Goal: Task Accomplishment & Management: Manage account settings

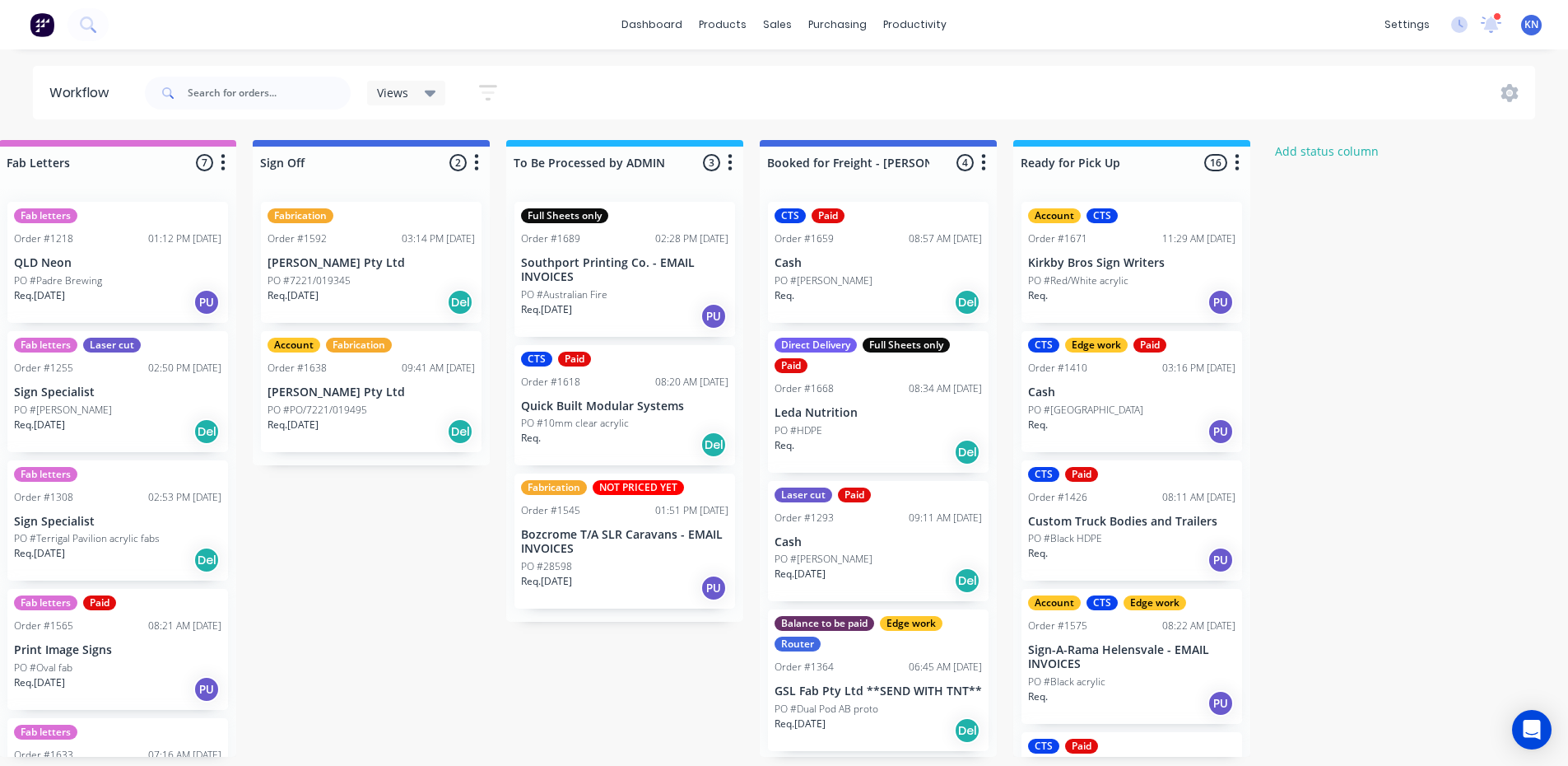
scroll to position [0, 2371]
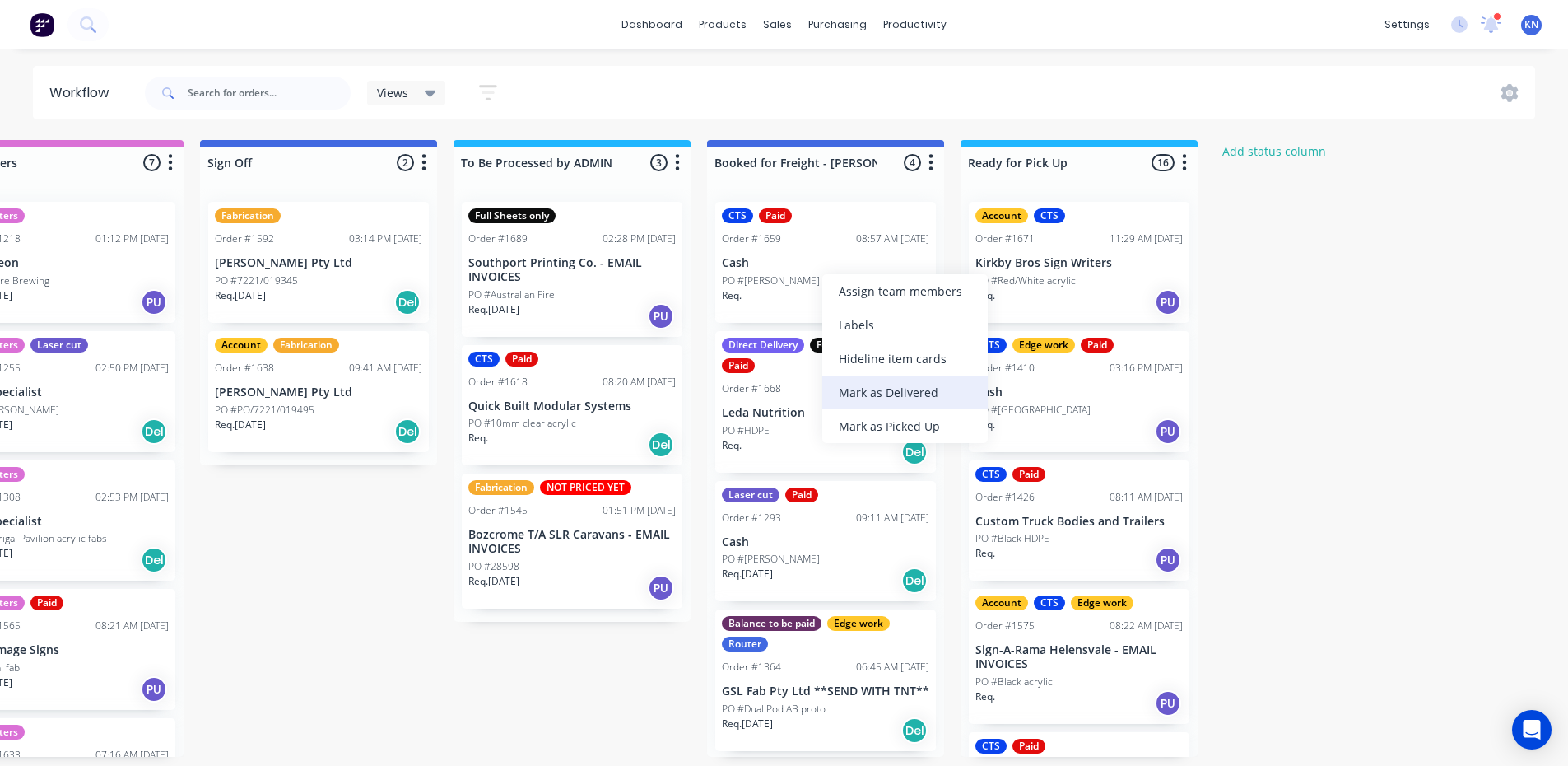
click at [903, 390] on div "Mark as Delivered" at bounding box center [905, 392] width 166 height 34
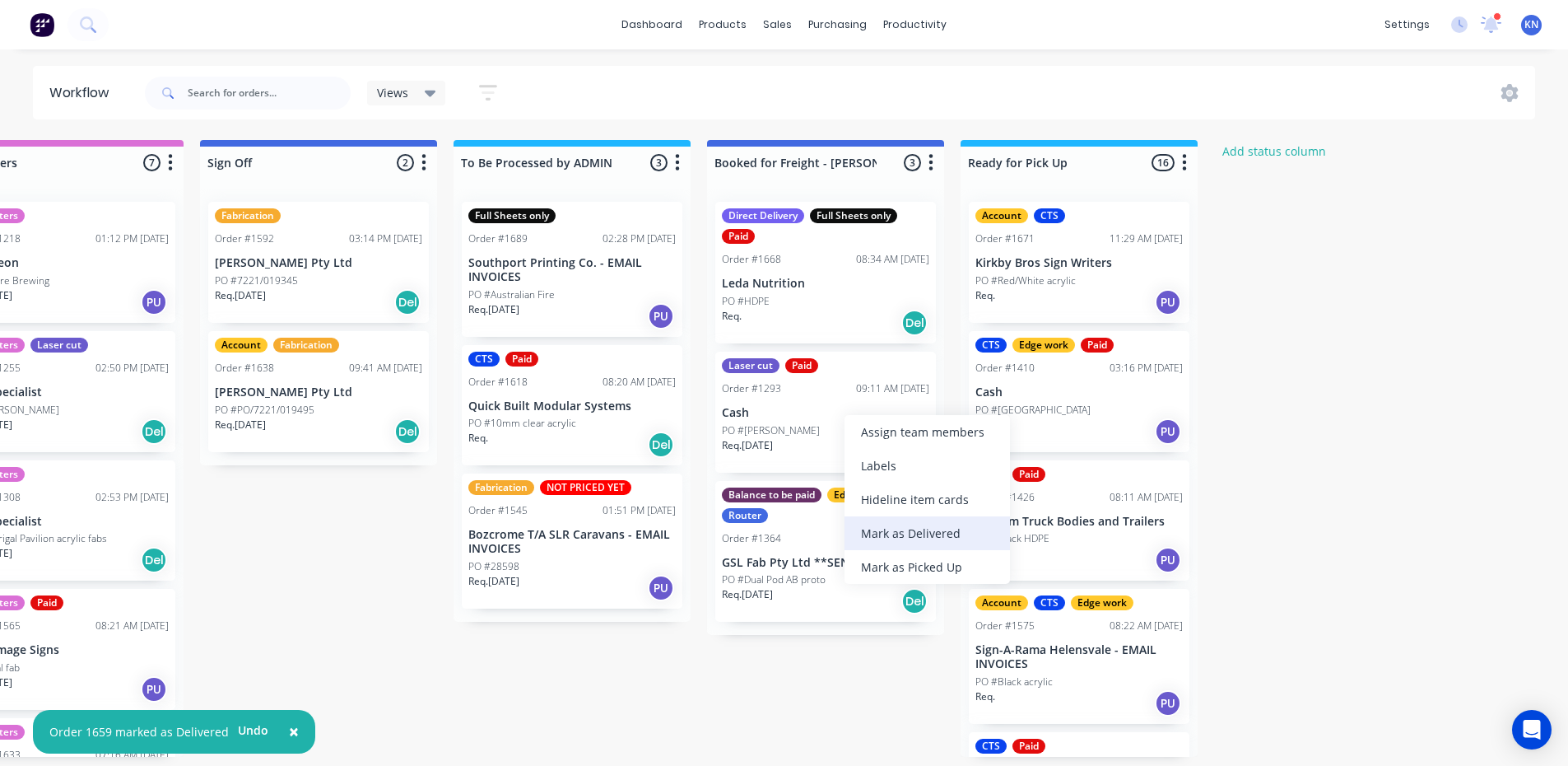
click at [933, 529] on div "Mark as Delivered" at bounding box center [927, 533] width 166 height 34
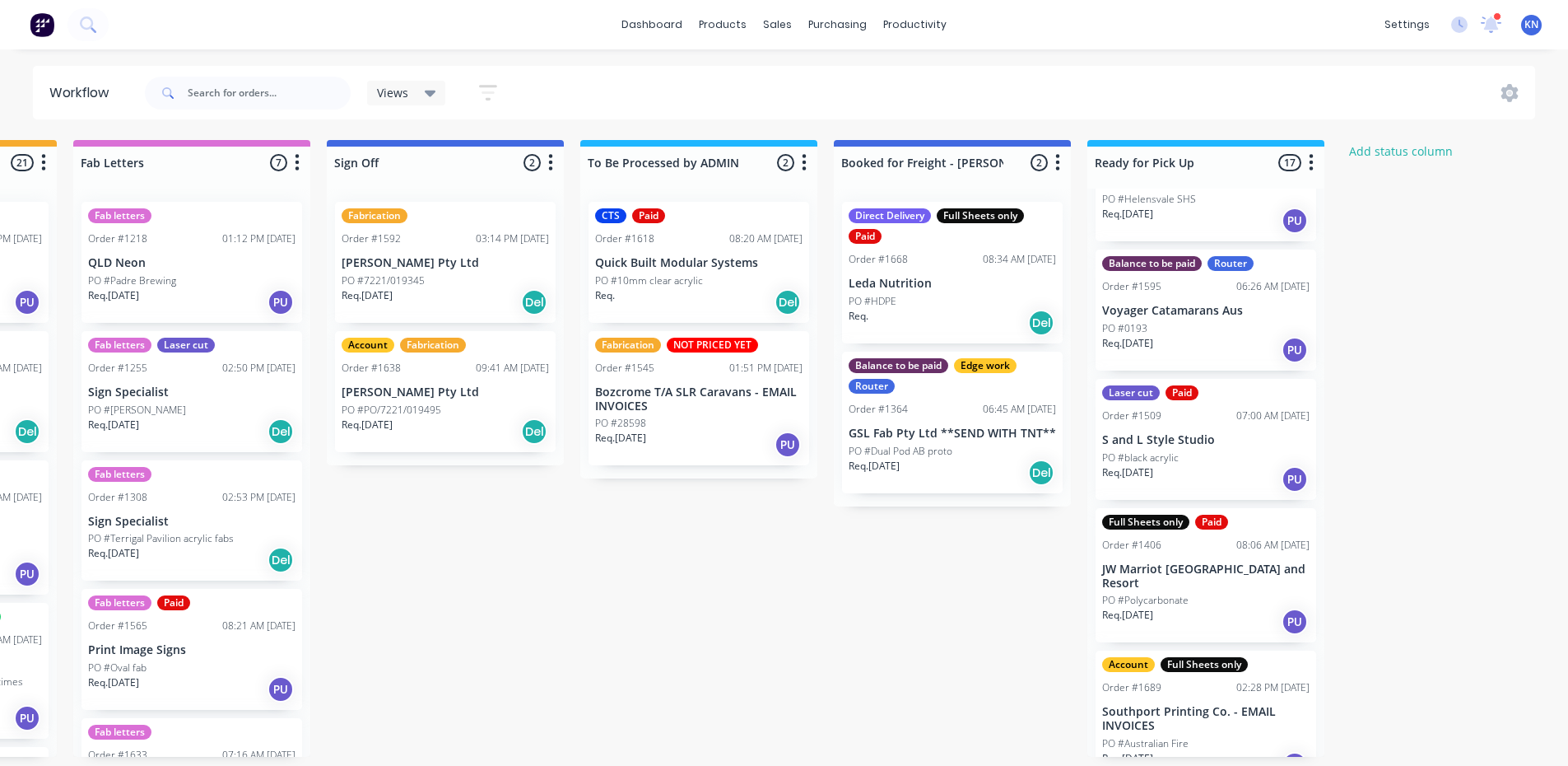
scroll to position [1732, 0]
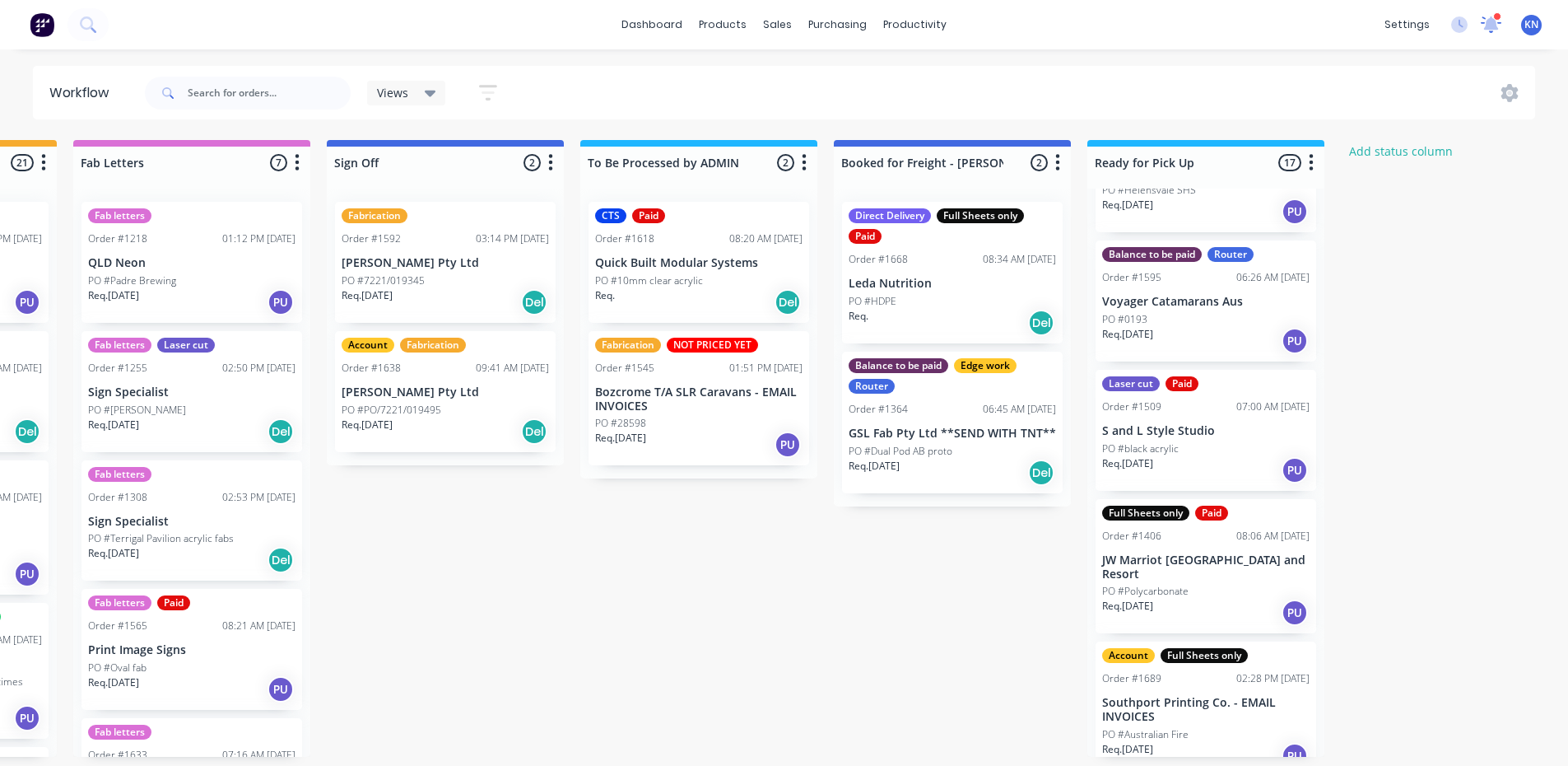
click at [1487, 23] on icon at bounding box center [1491, 23] width 16 height 15
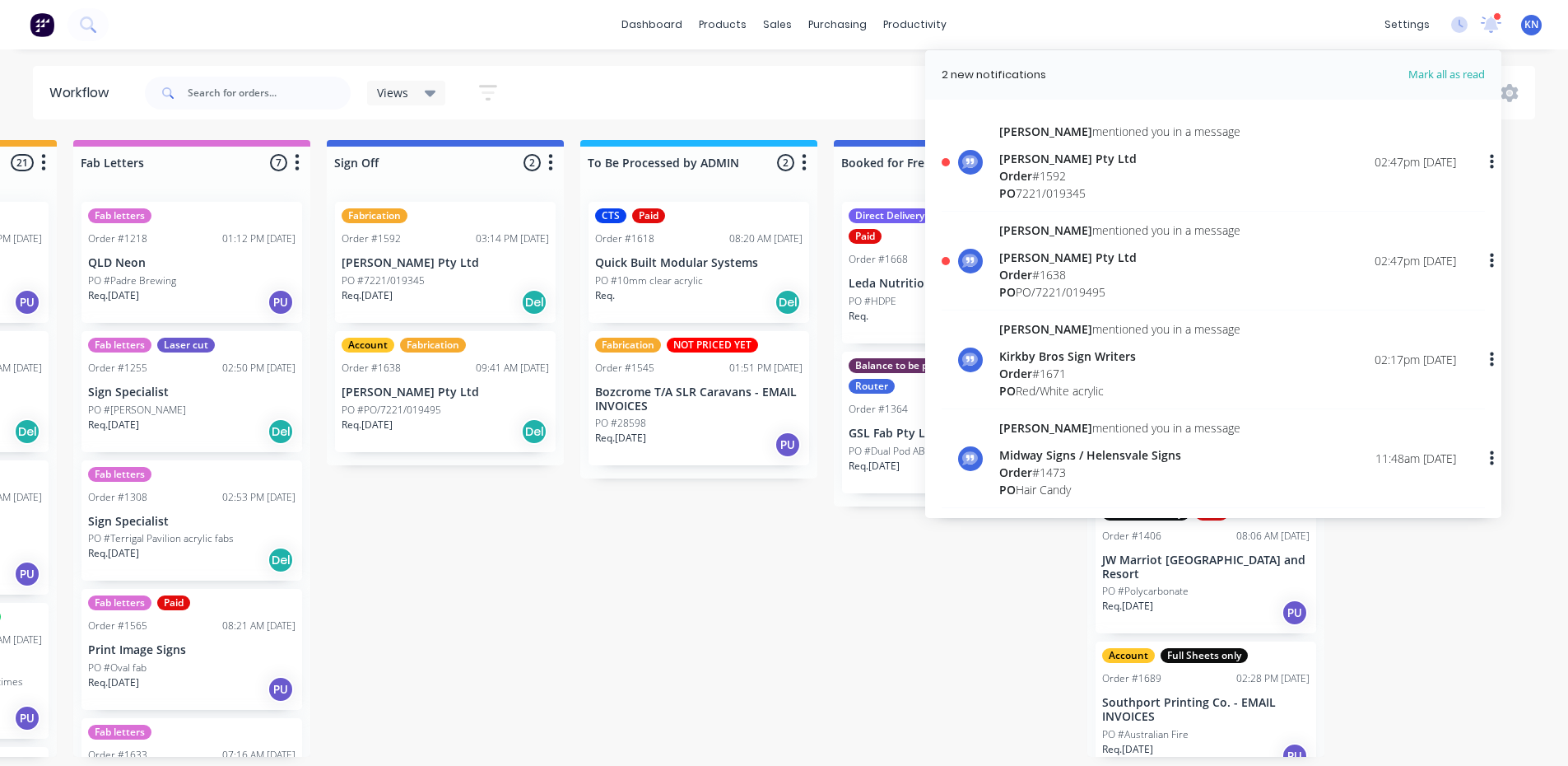
click at [1042, 168] on div "Order # 1592" at bounding box center [1120, 176] width 242 height 17
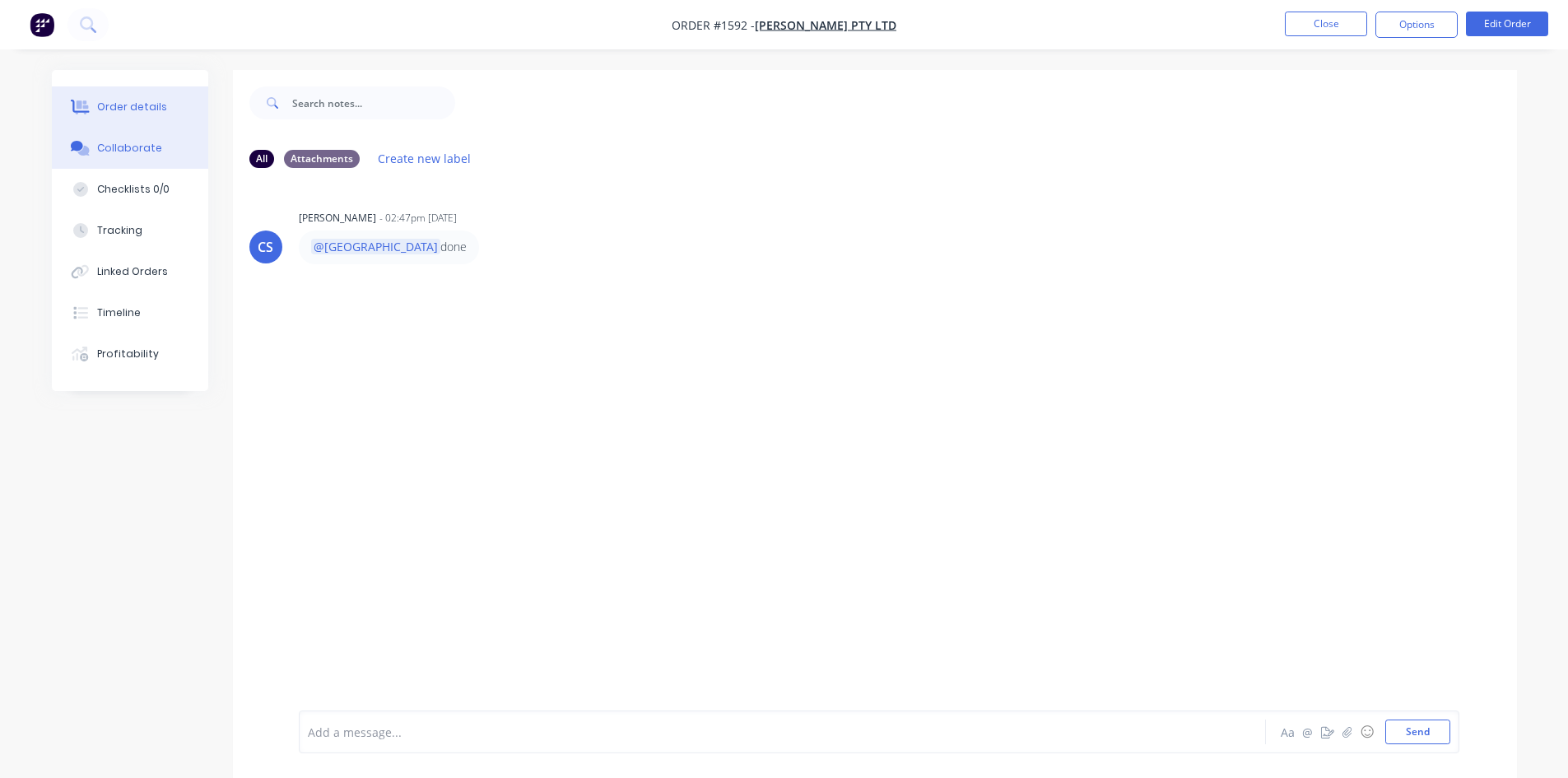
click at [145, 103] on div "Order details" at bounding box center [132, 107] width 70 height 15
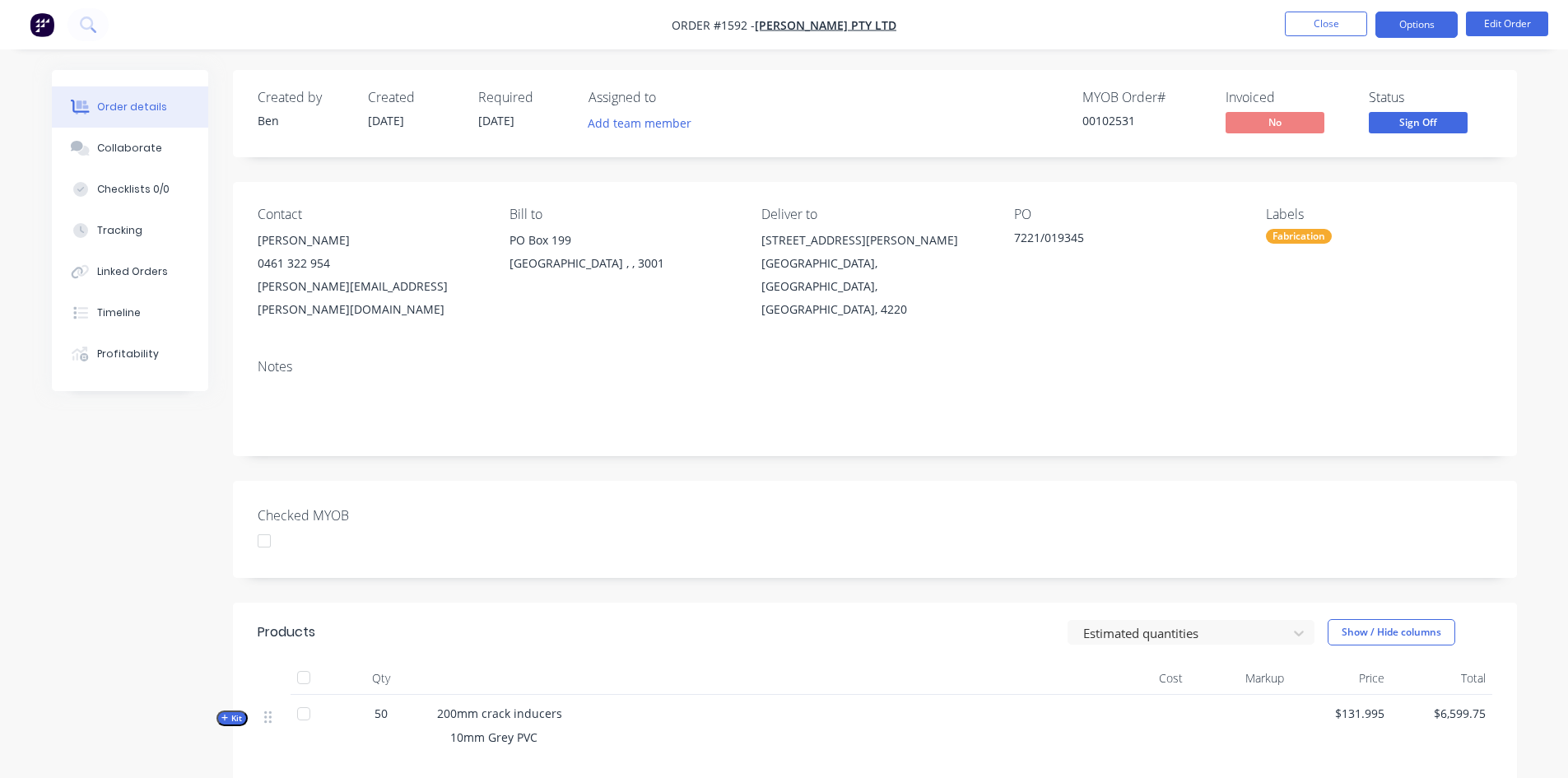
click at [1412, 25] on button "Options" at bounding box center [1417, 25] width 82 height 27
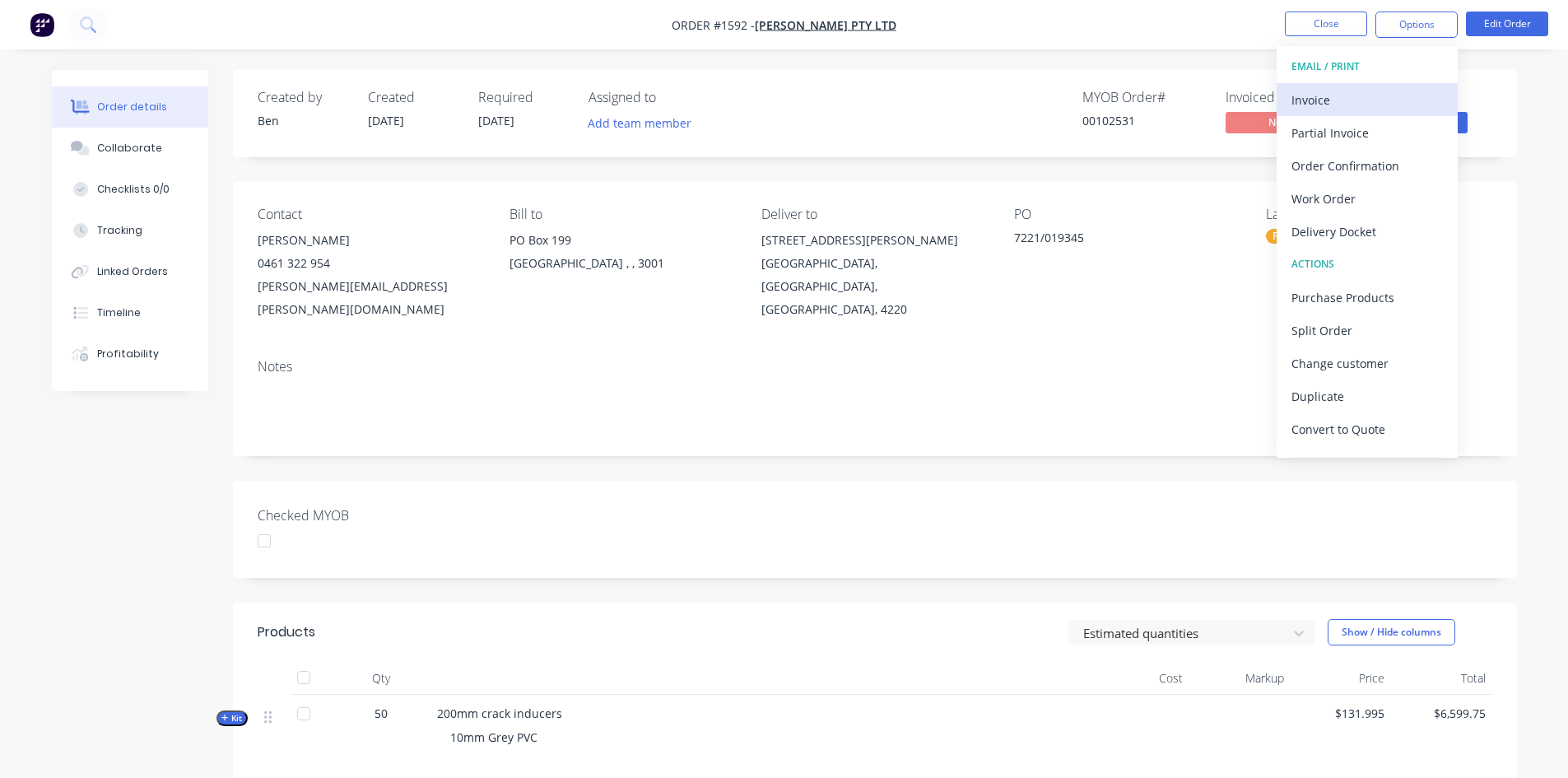
click at [1364, 96] on div "Invoice" at bounding box center [1368, 100] width 152 height 24
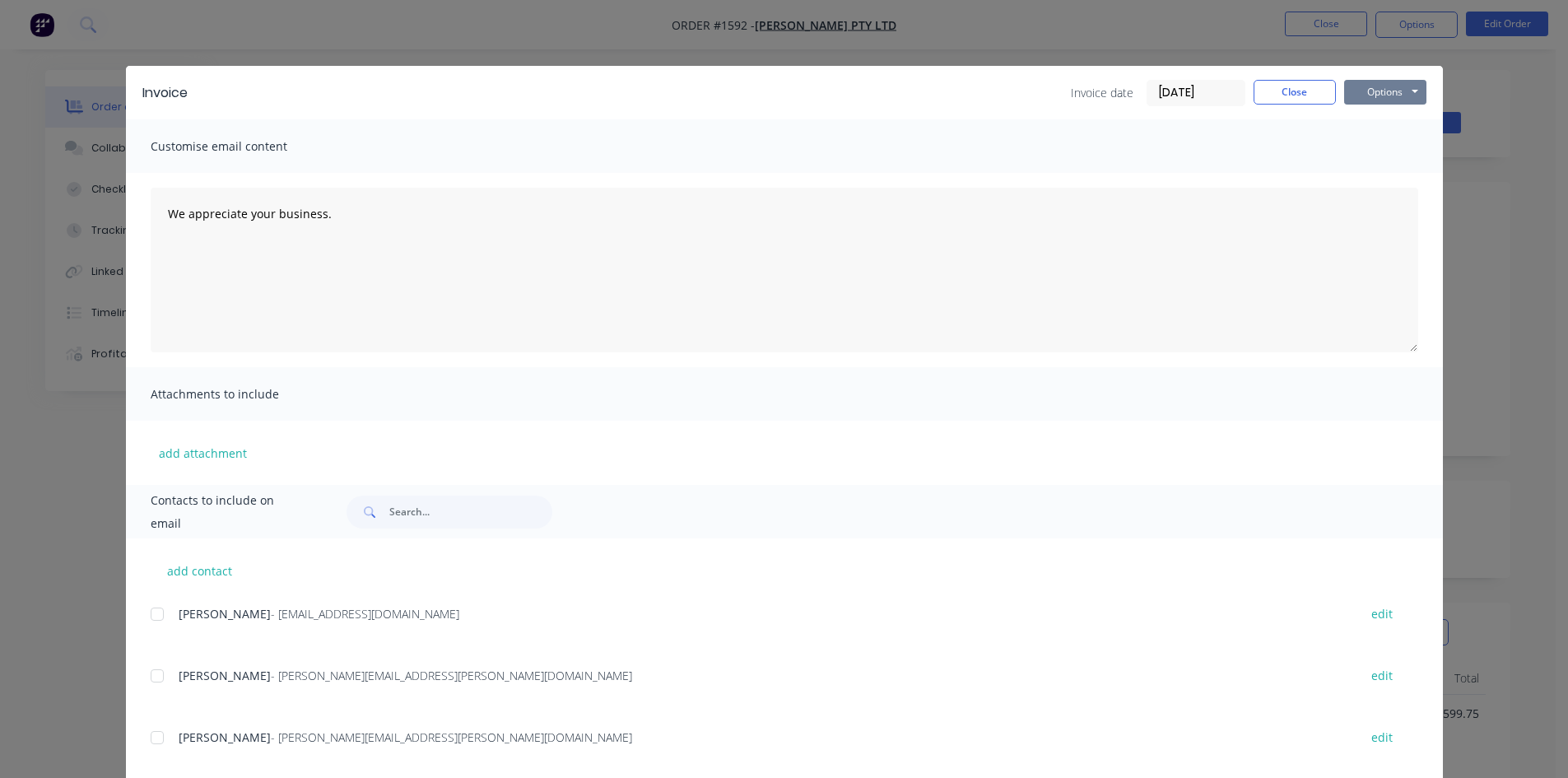
click at [1384, 89] on button "Options" at bounding box center [1385, 92] width 82 height 25
click at [1403, 145] on button "Print" at bounding box center [1396, 149] width 105 height 27
click at [1312, 86] on button "Close" at bounding box center [1294, 92] width 82 height 25
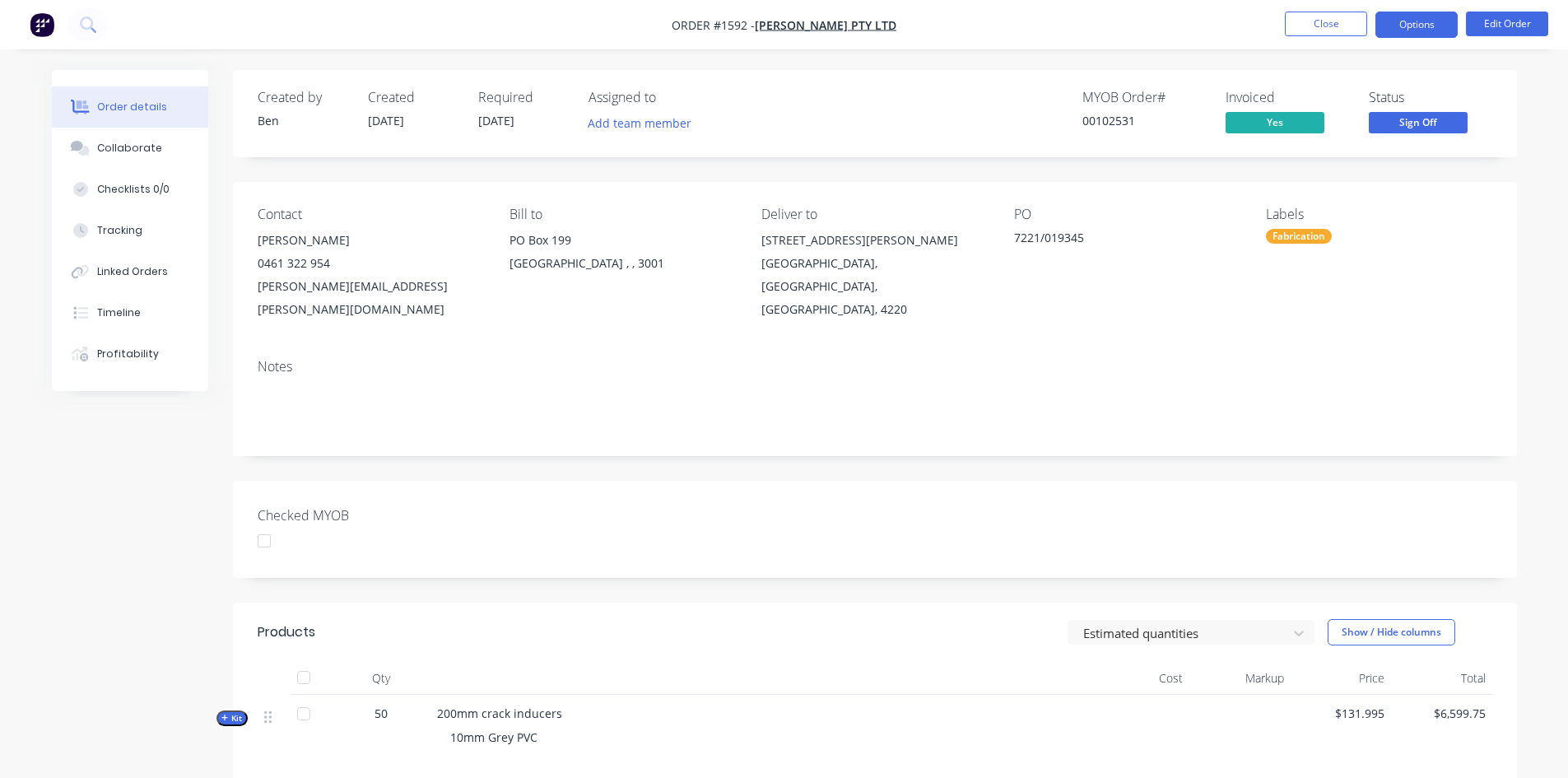
click at [1429, 22] on button "Options" at bounding box center [1417, 25] width 82 height 27
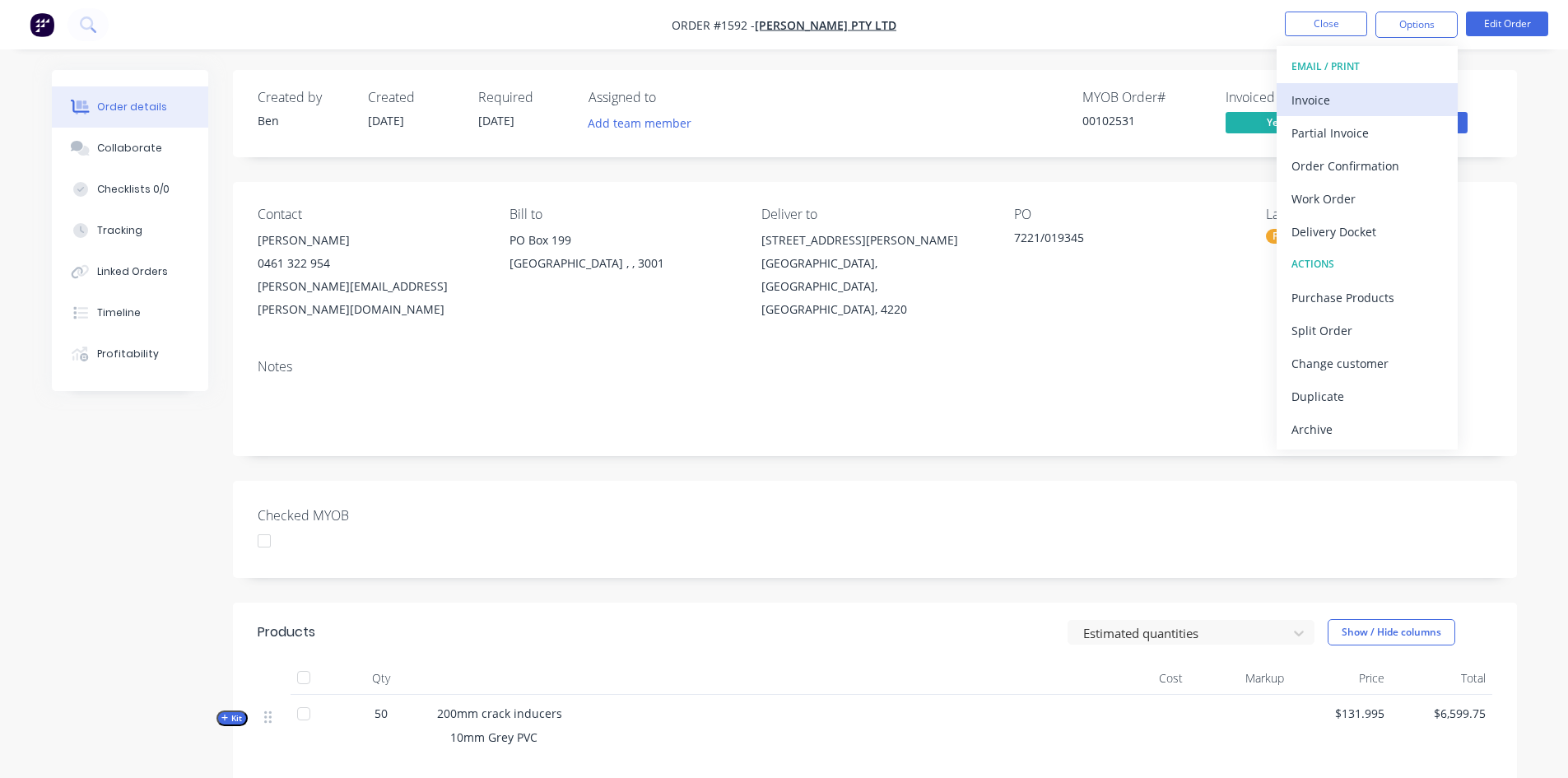
click at [1332, 103] on div "Invoice" at bounding box center [1368, 100] width 152 height 24
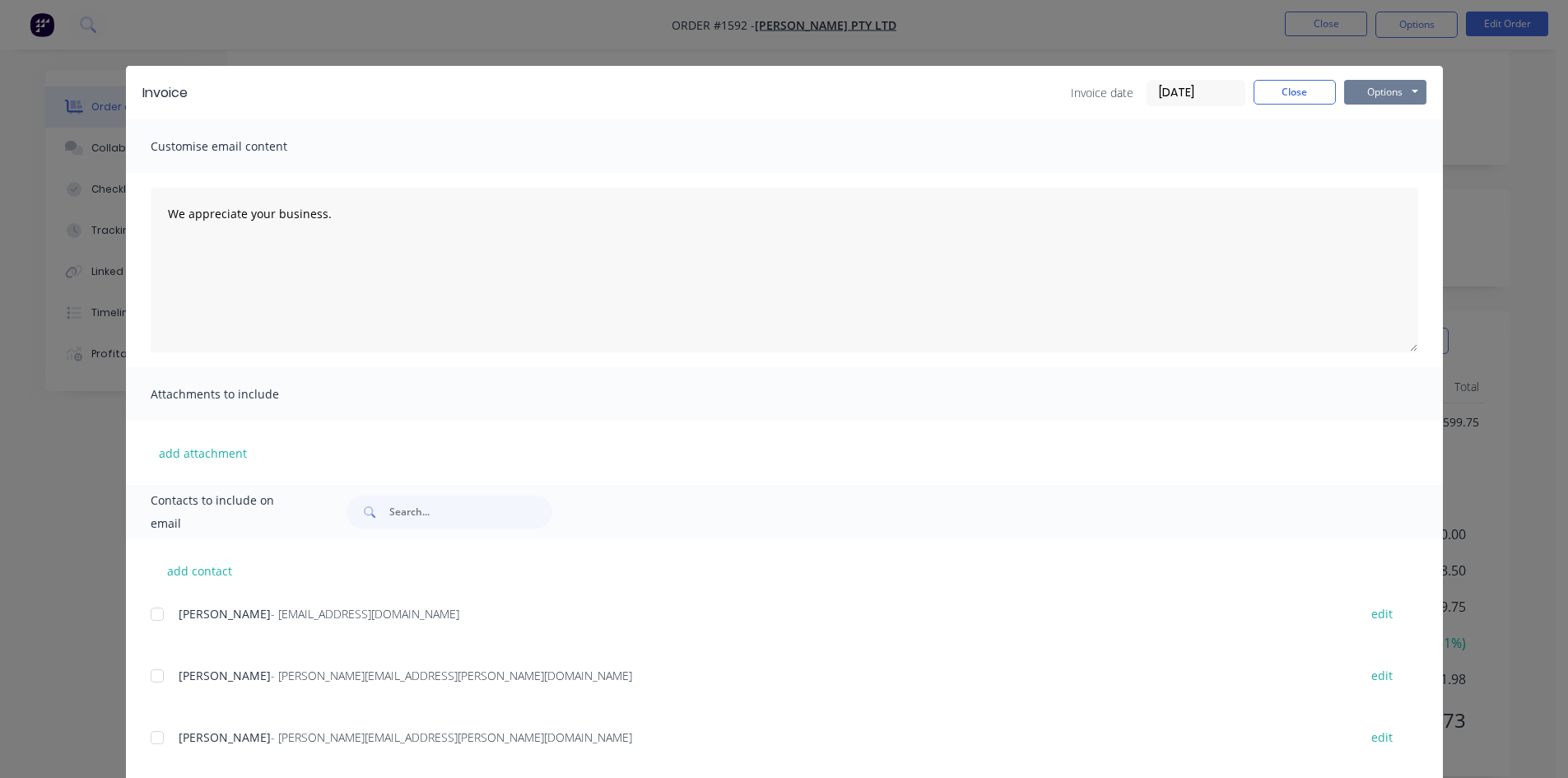
click at [1360, 90] on button "Options" at bounding box center [1385, 92] width 82 height 25
click at [1386, 146] on button "Print" at bounding box center [1396, 149] width 105 height 27
click at [1270, 91] on button "Close" at bounding box center [1294, 92] width 82 height 25
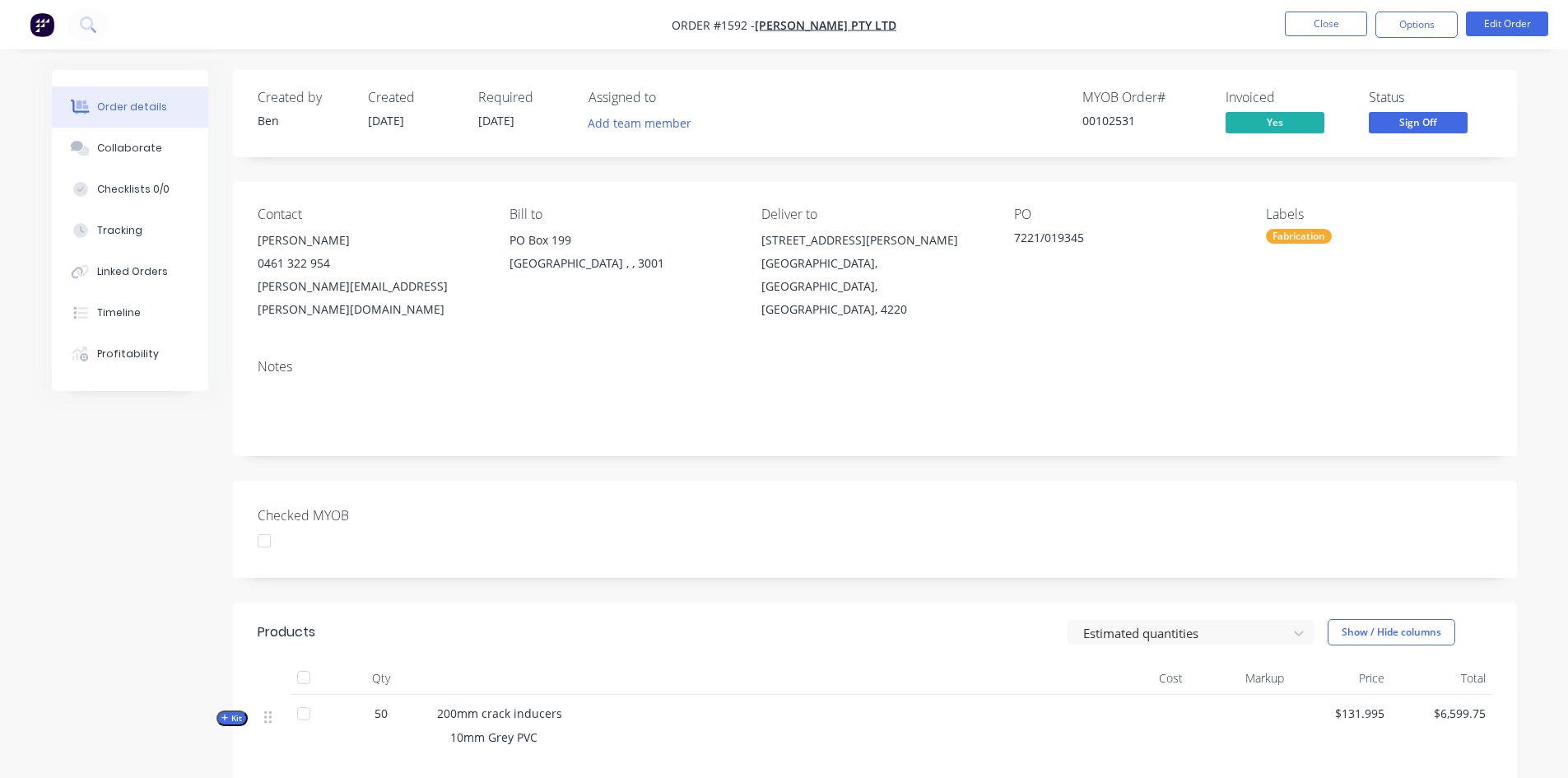
click at [259, 524] on div at bounding box center [264, 541] width 33 height 33
click at [1344, 26] on button "Close" at bounding box center [1326, 24] width 82 height 25
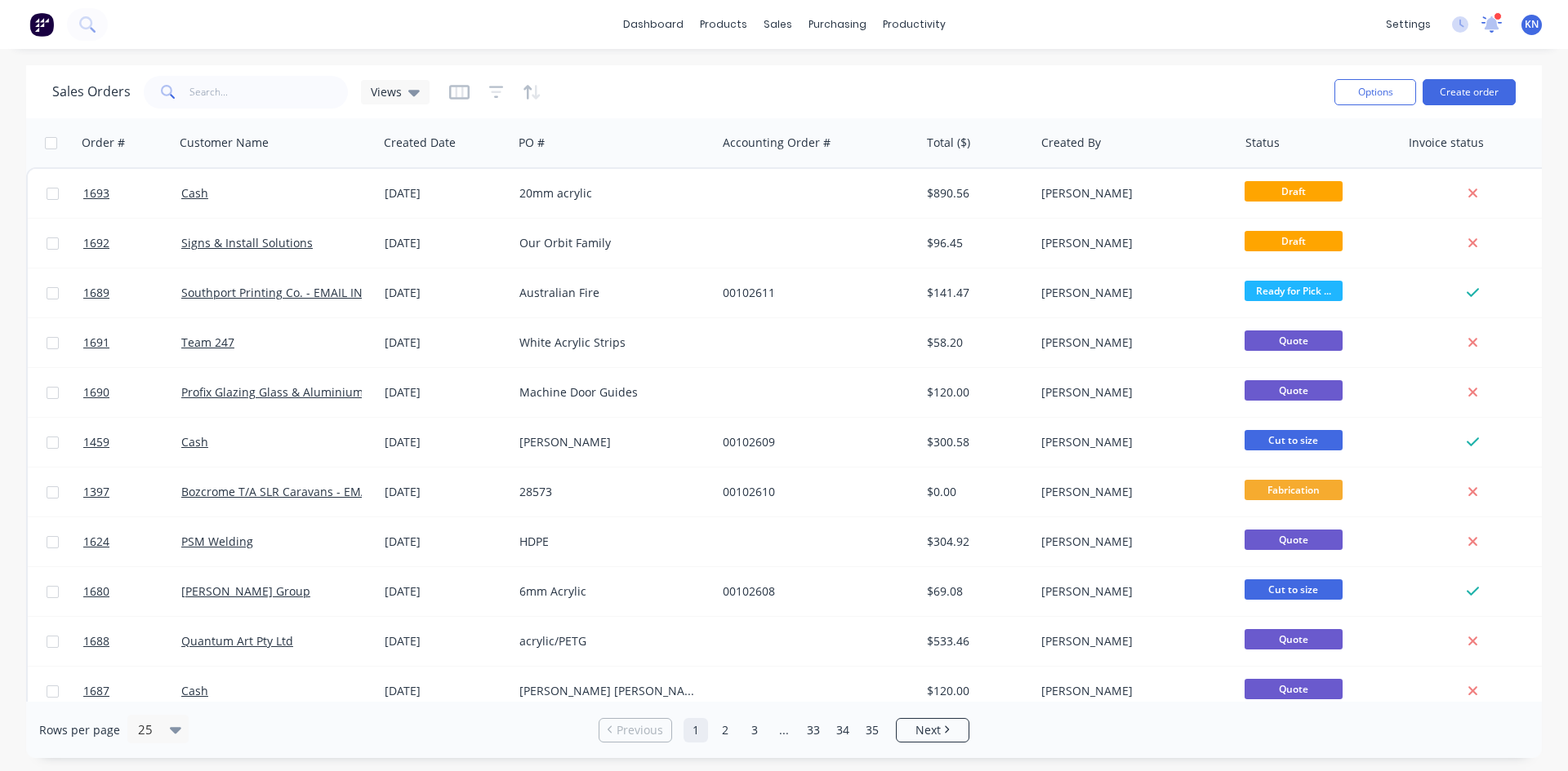
click at [1491, 26] on icon at bounding box center [1492, 22] width 16 height 15
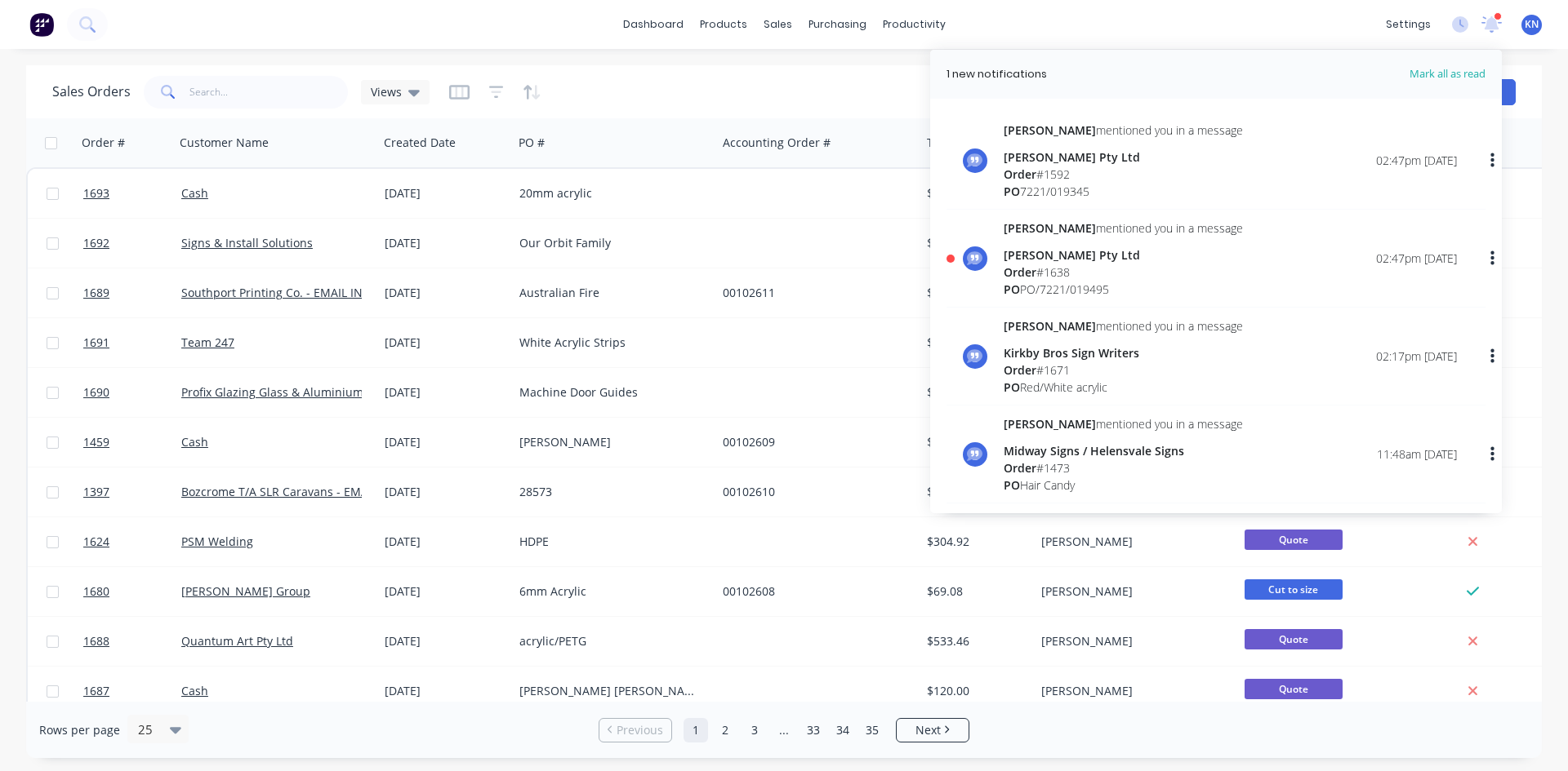
click at [1040, 266] on div "Order # 1638" at bounding box center [1123, 272] width 240 height 17
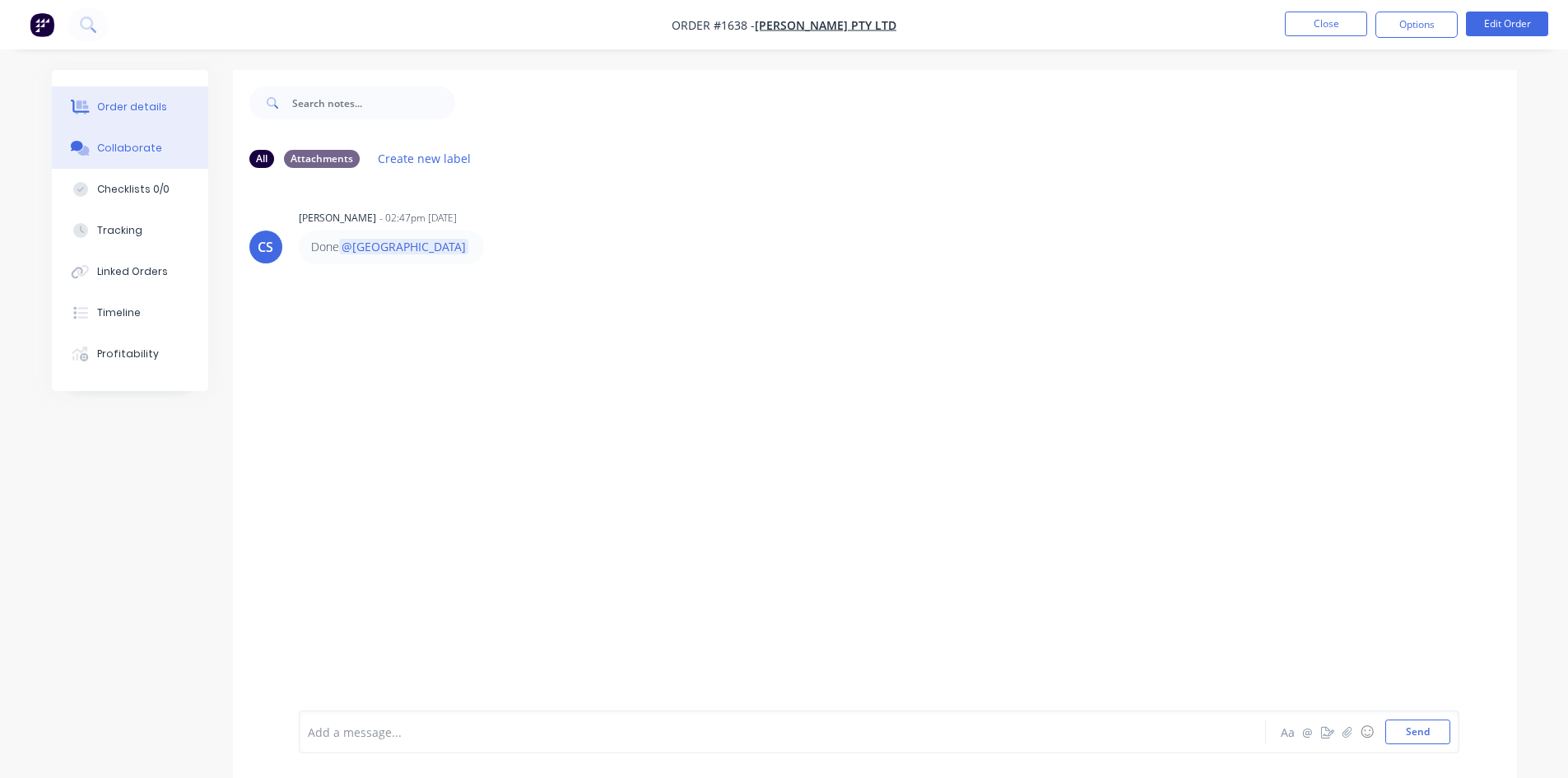
click at [123, 110] on div "Order details" at bounding box center [132, 107] width 70 height 15
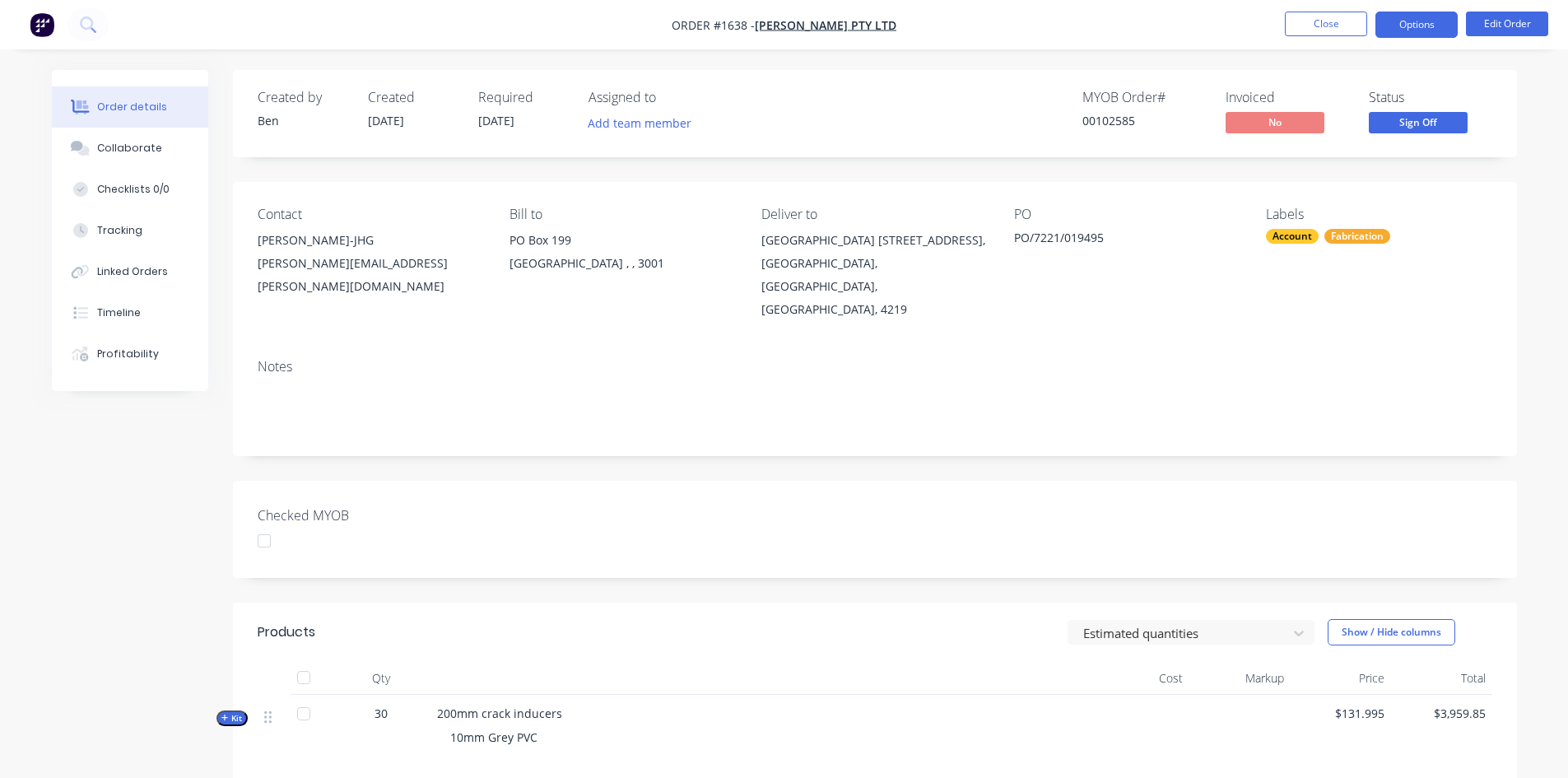
click at [1414, 22] on button "Options" at bounding box center [1417, 25] width 82 height 27
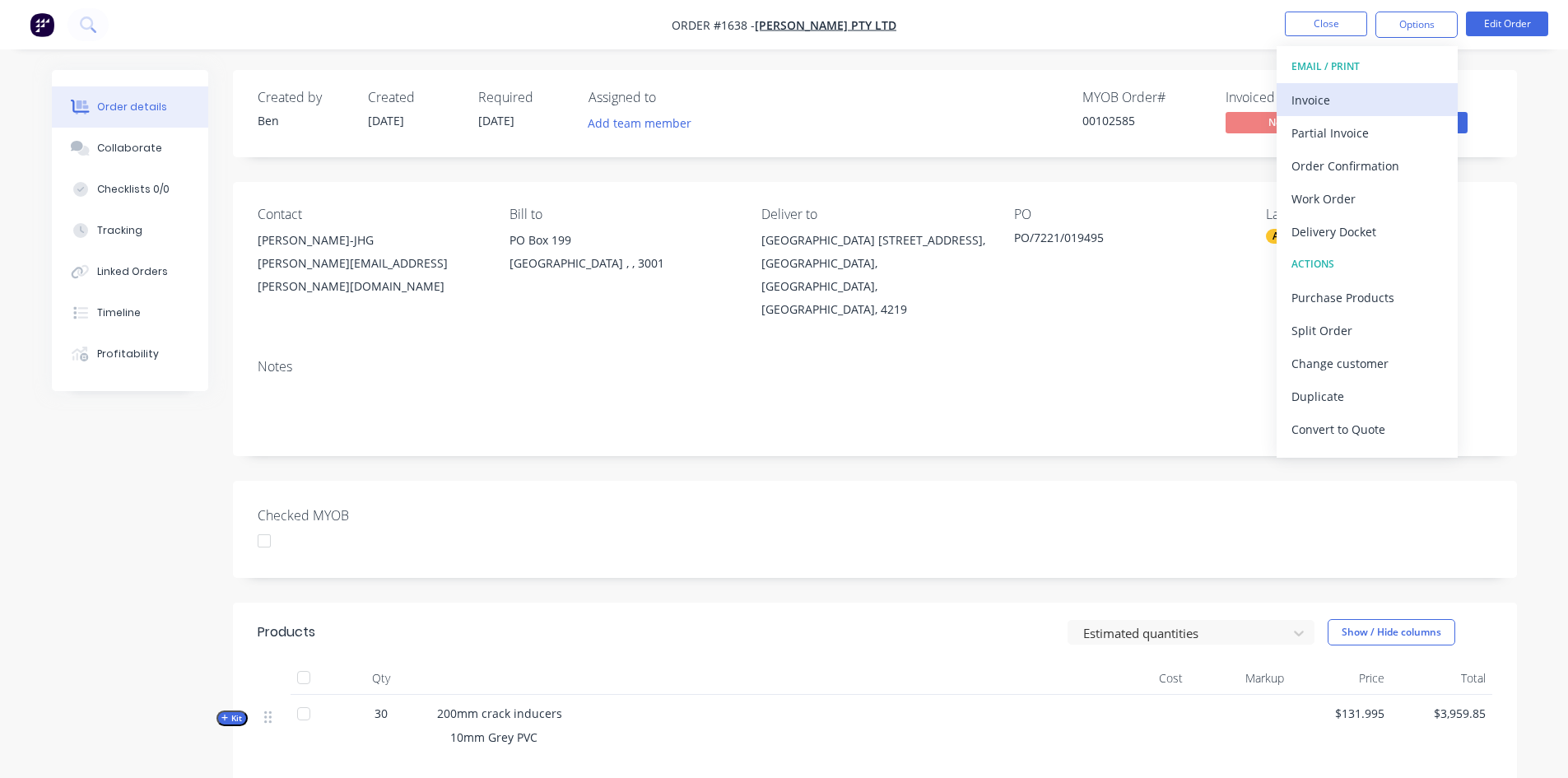
click at [1336, 95] on div "Invoice" at bounding box center [1368, 100] width 152 height 24
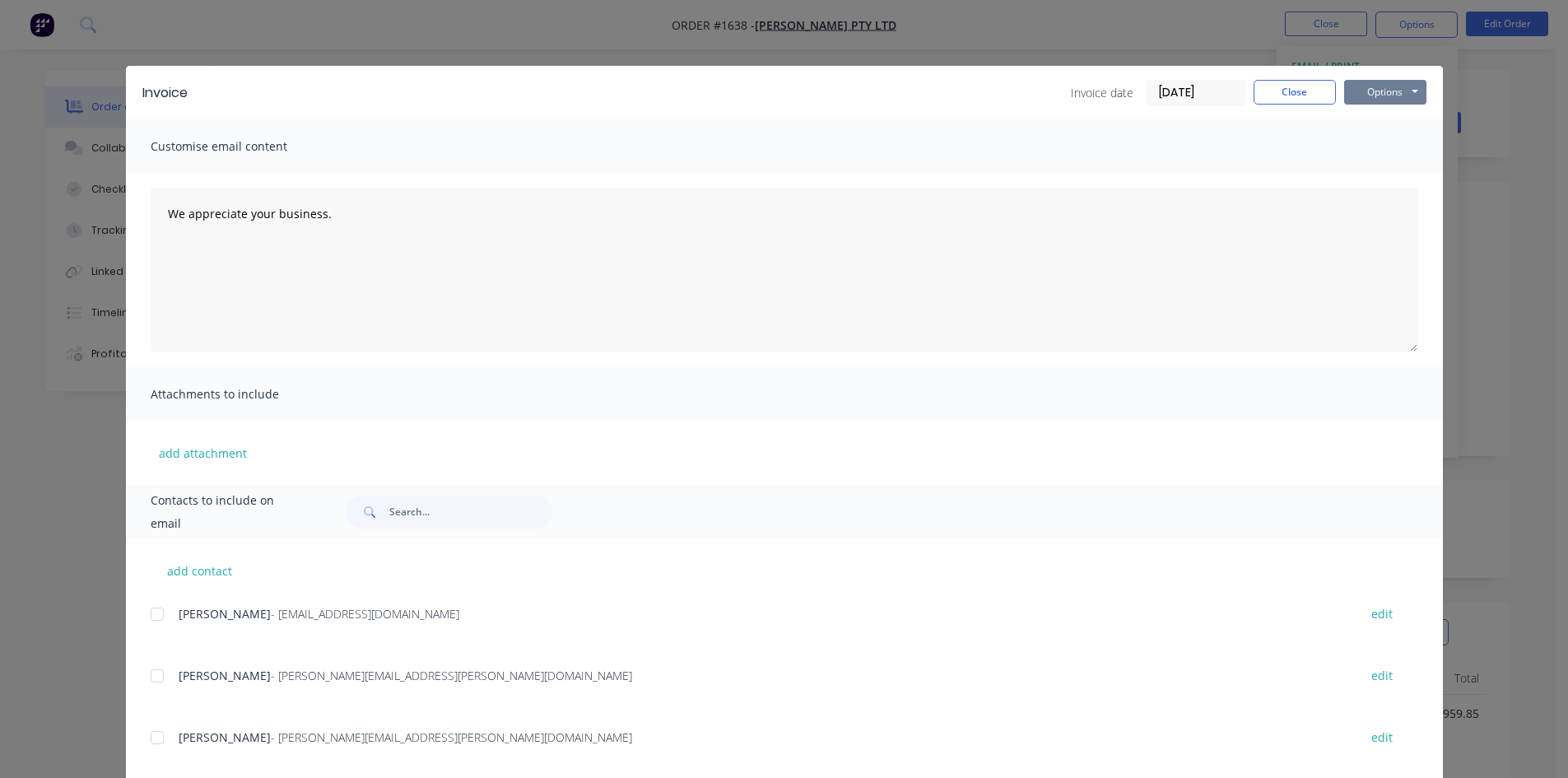
click at [1375, 91] on button "Options" at bounding box center [1385, 92] width 82 height 25
click at [1371, 146] on button "Print" at bounding box center [1396, 149] width 105 height 27
click at [1286, 85] on button "Close" at bounding box center [1294, 92] width 82 height 25
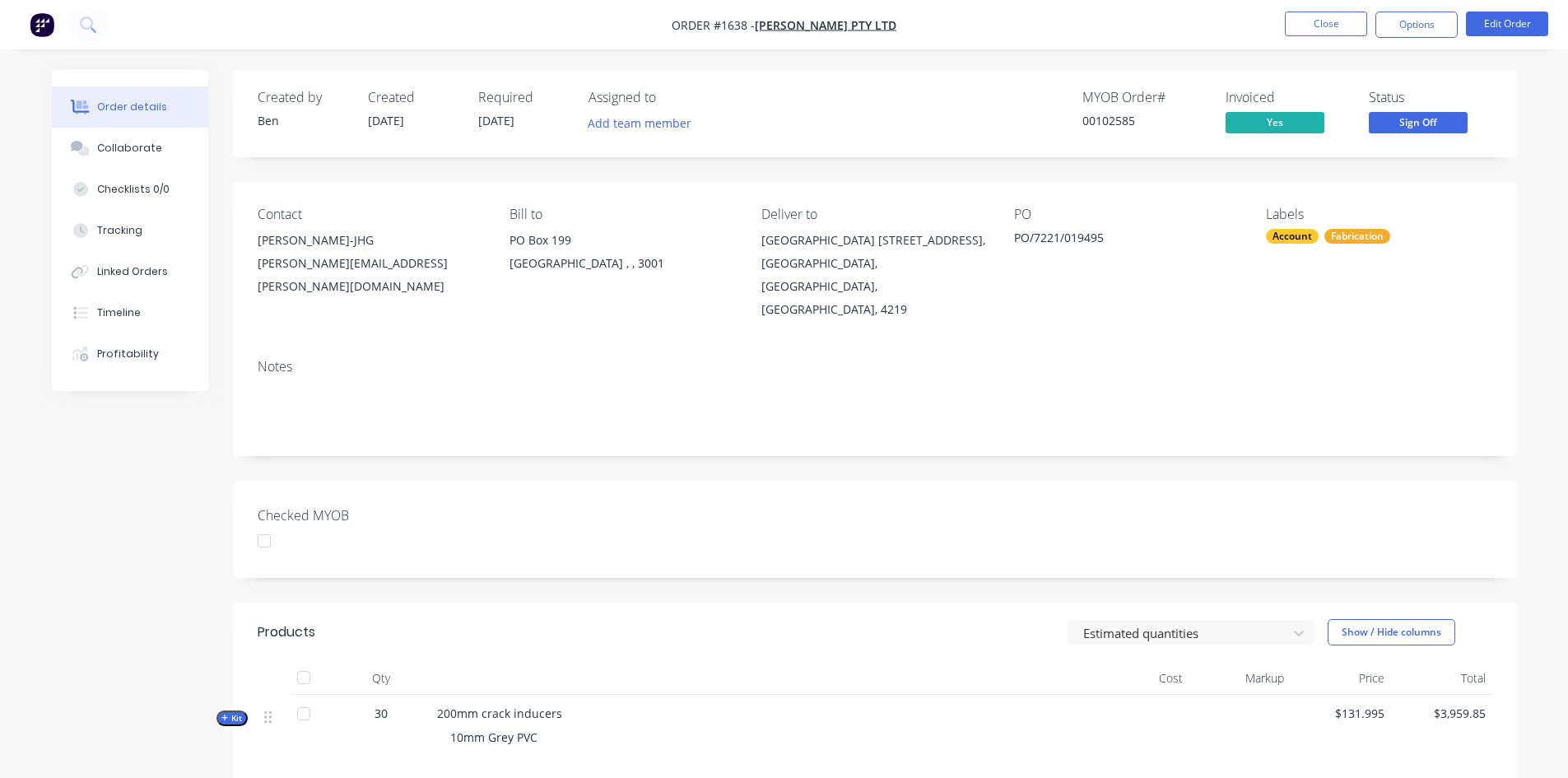
click at [252, 546] on div at bounding box center [264, 541] width 33 height 33
click at [1434, 122] on span "Sign Off" at bounding box center [1418, 122] width 99 height 20
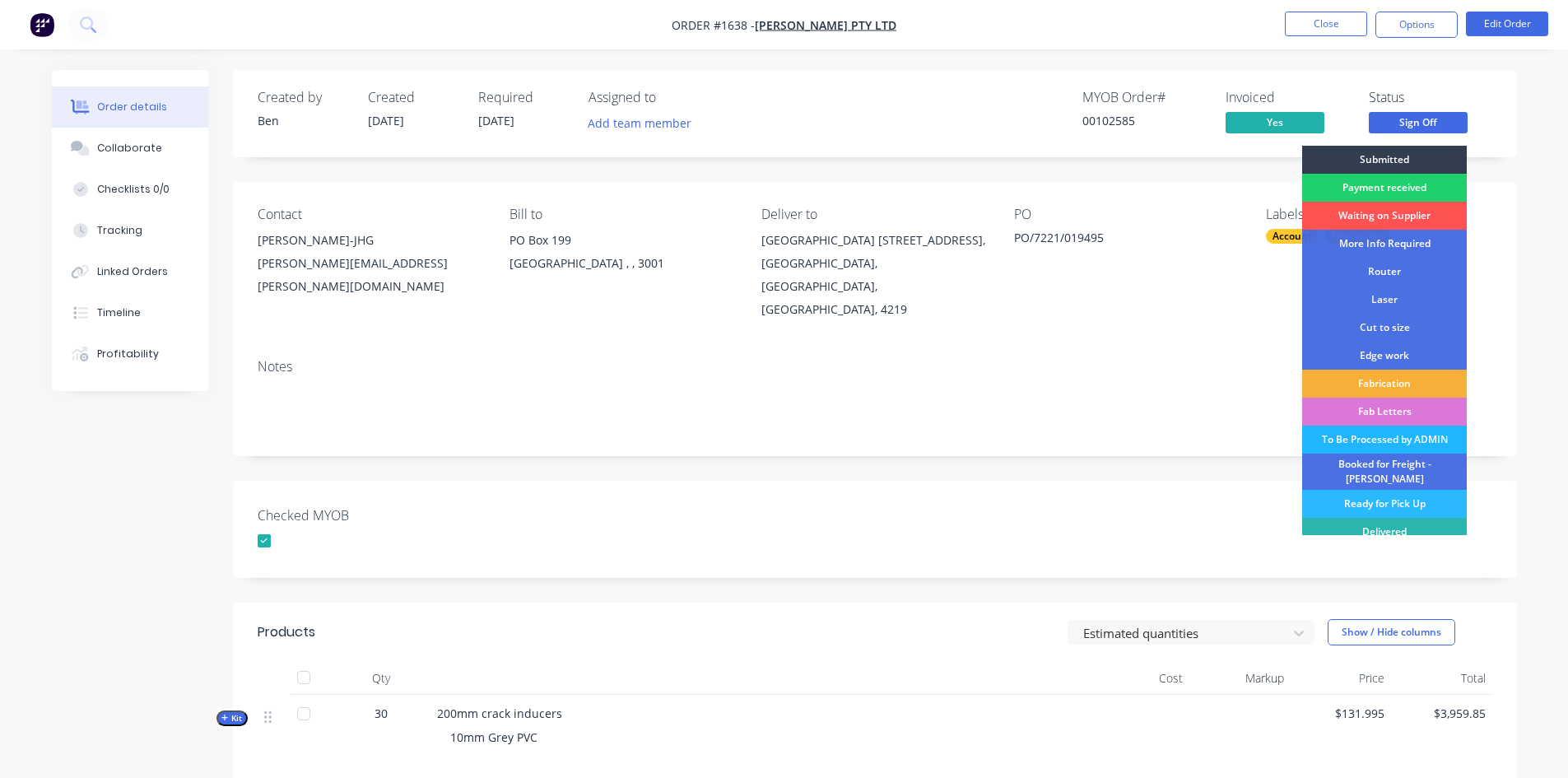
click at [1378, 439] on div "To Be Processed by ADMIN" at bounding box center [1385, 439] width 165 height 28
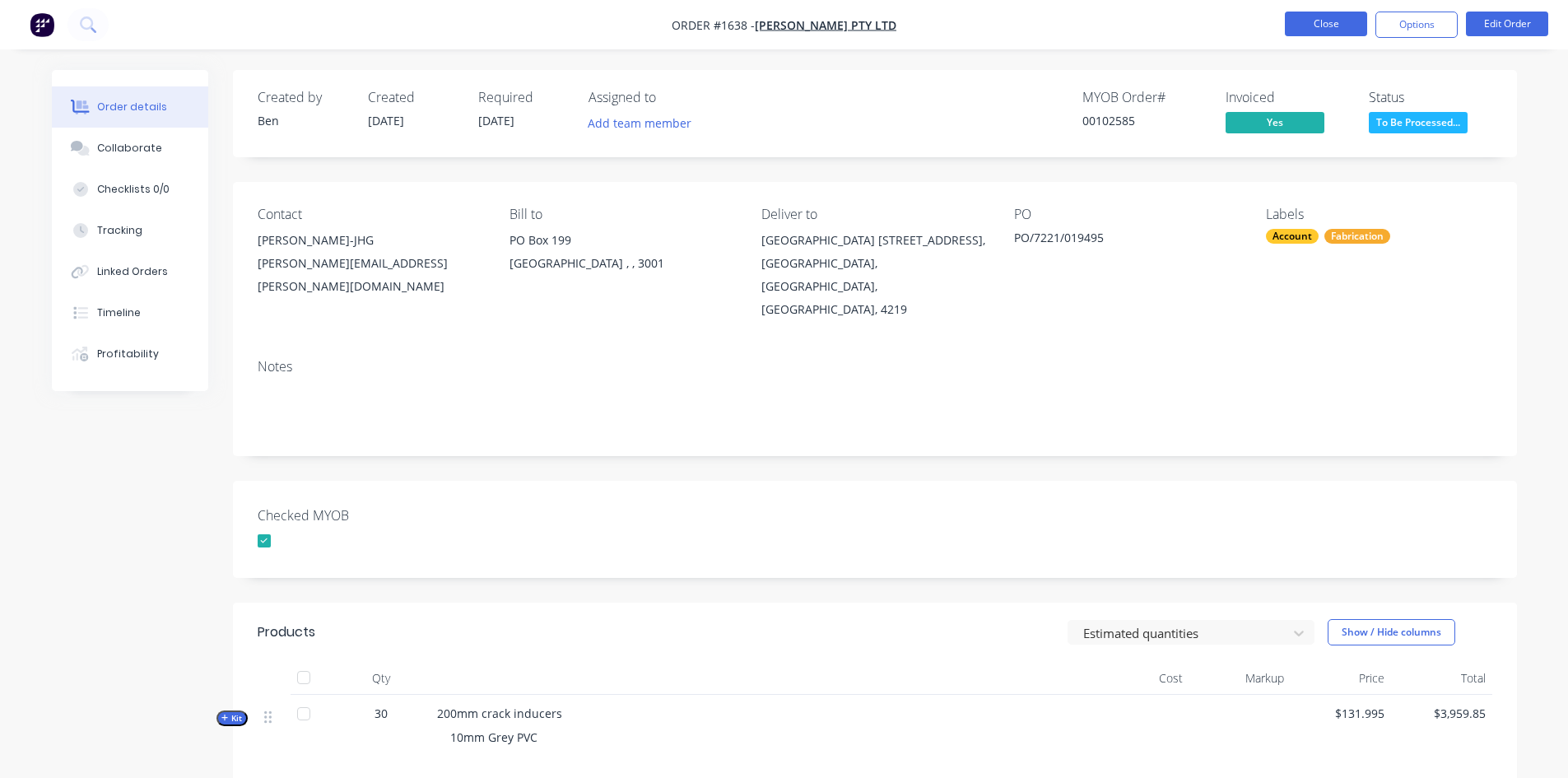
click at [1344, 24] on button "Close" at bounding box center [1326, 24] width 82 height 25
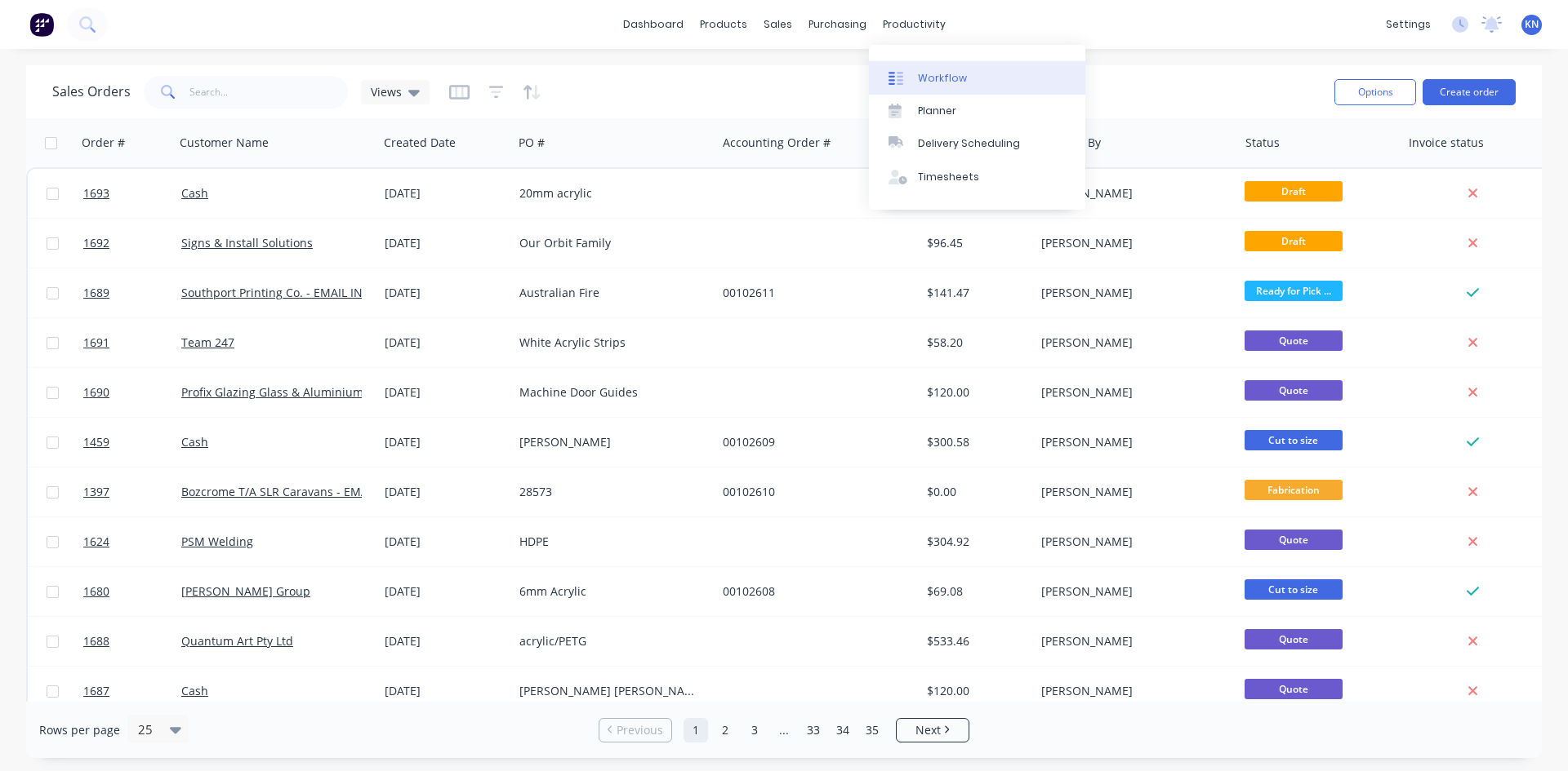
click at [947, 71] on div "Workflow" at bounding box center [942, 78] width 49 height 15
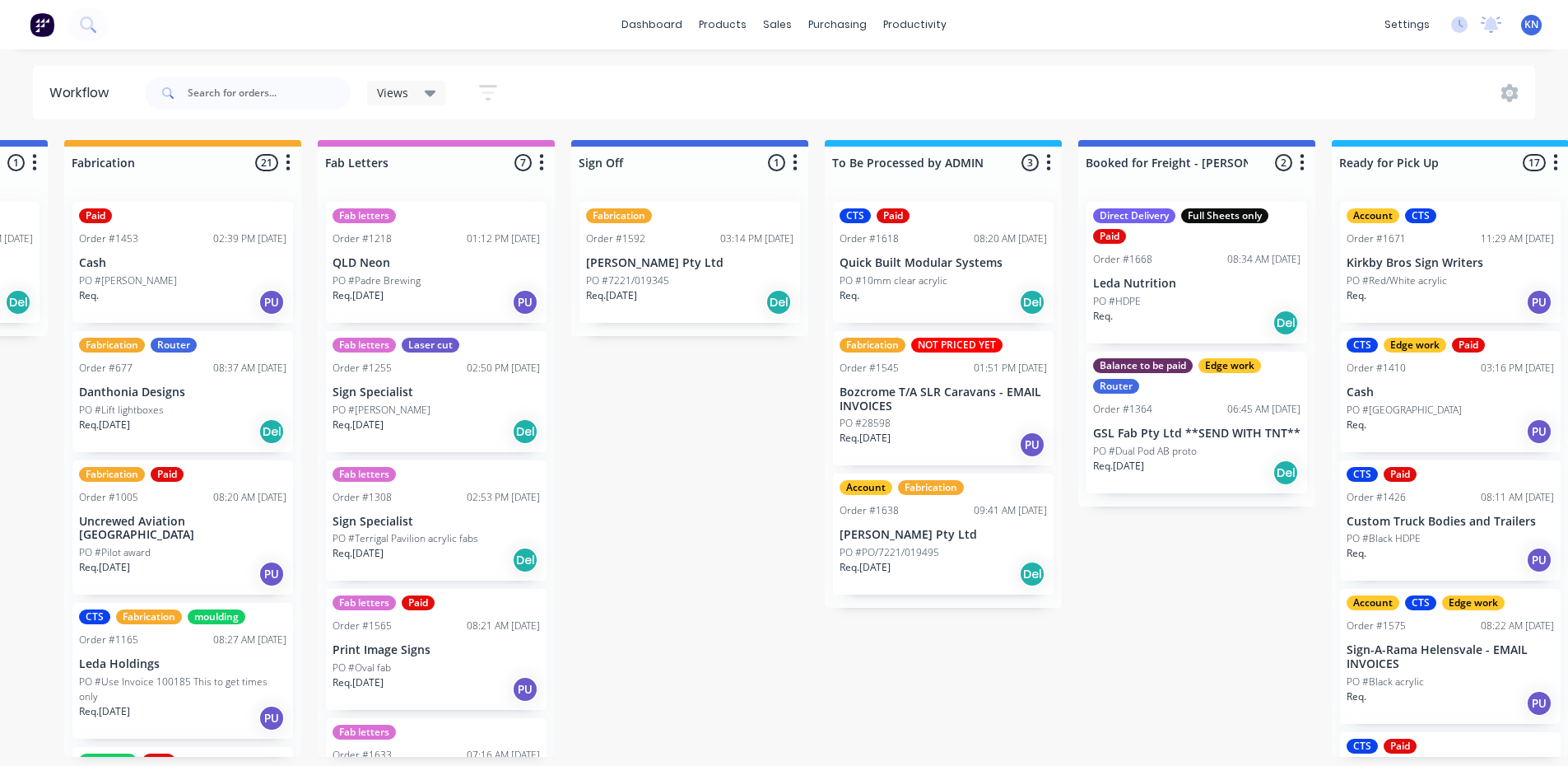
scroll to position [0, 2057]
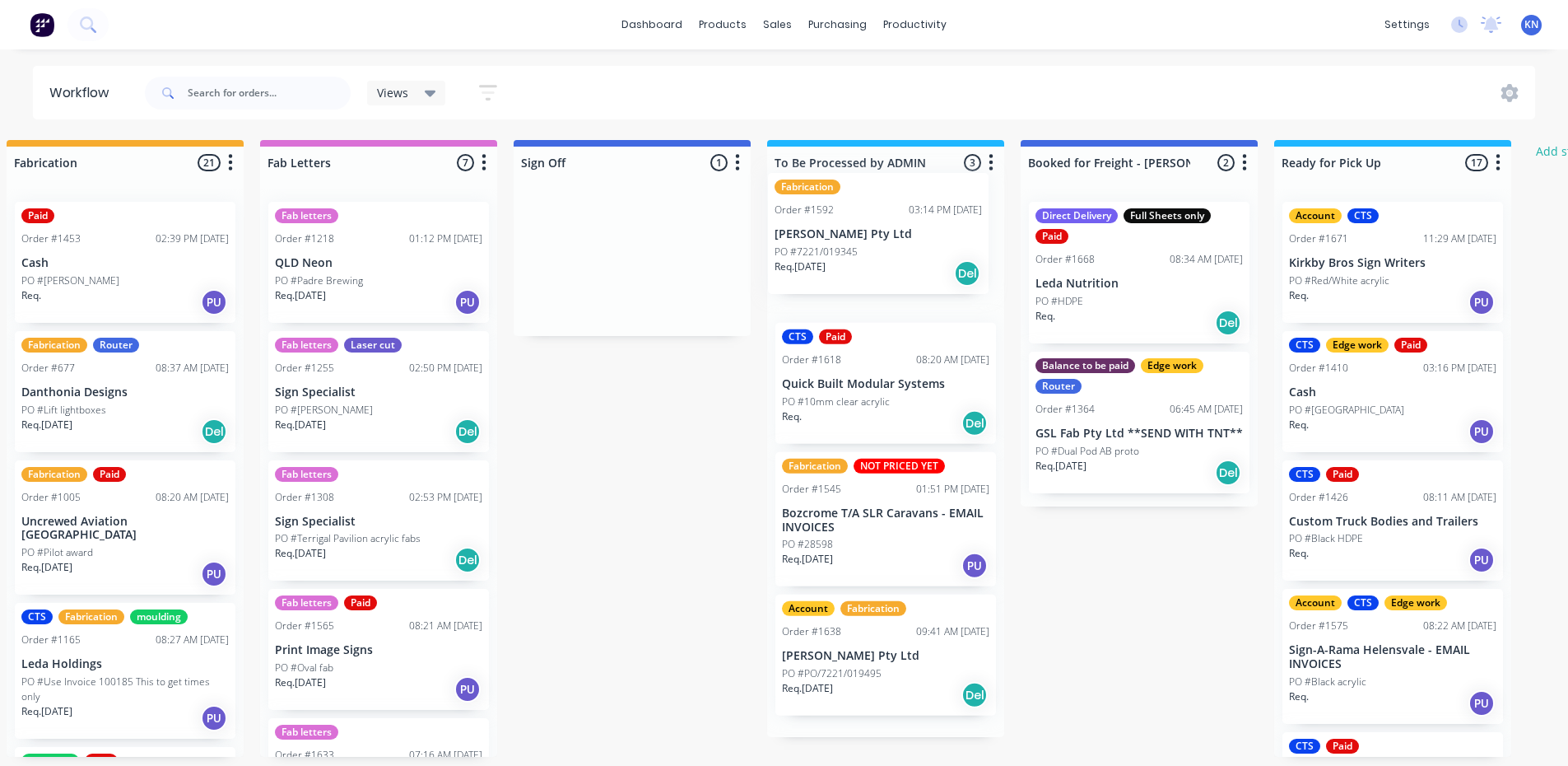
drag, startPoint x: 572, startPoint y: 251, endPoint x: 828, endPoint y: 221, distance: 257.8
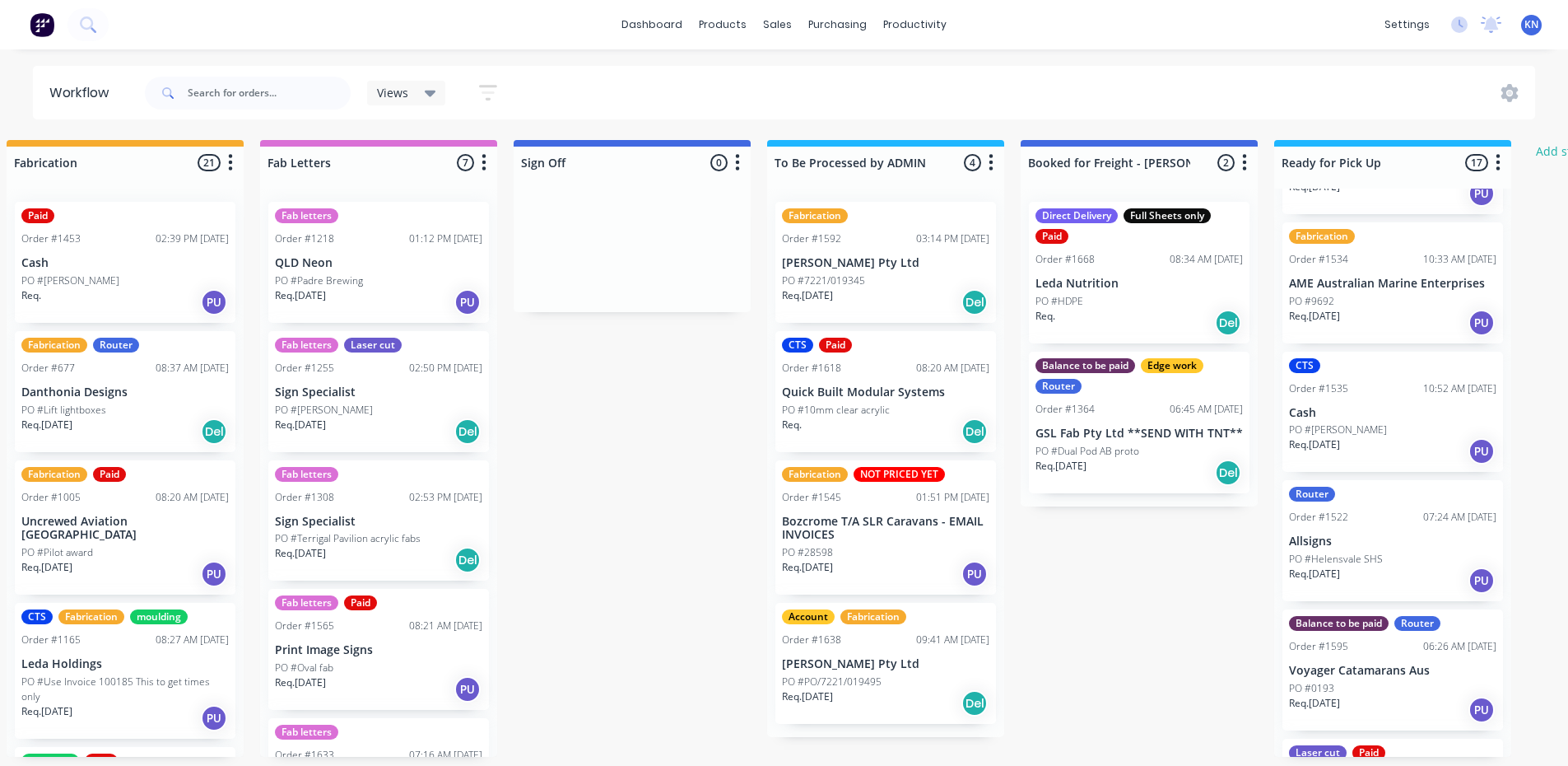
scroll to position [1400, 0]
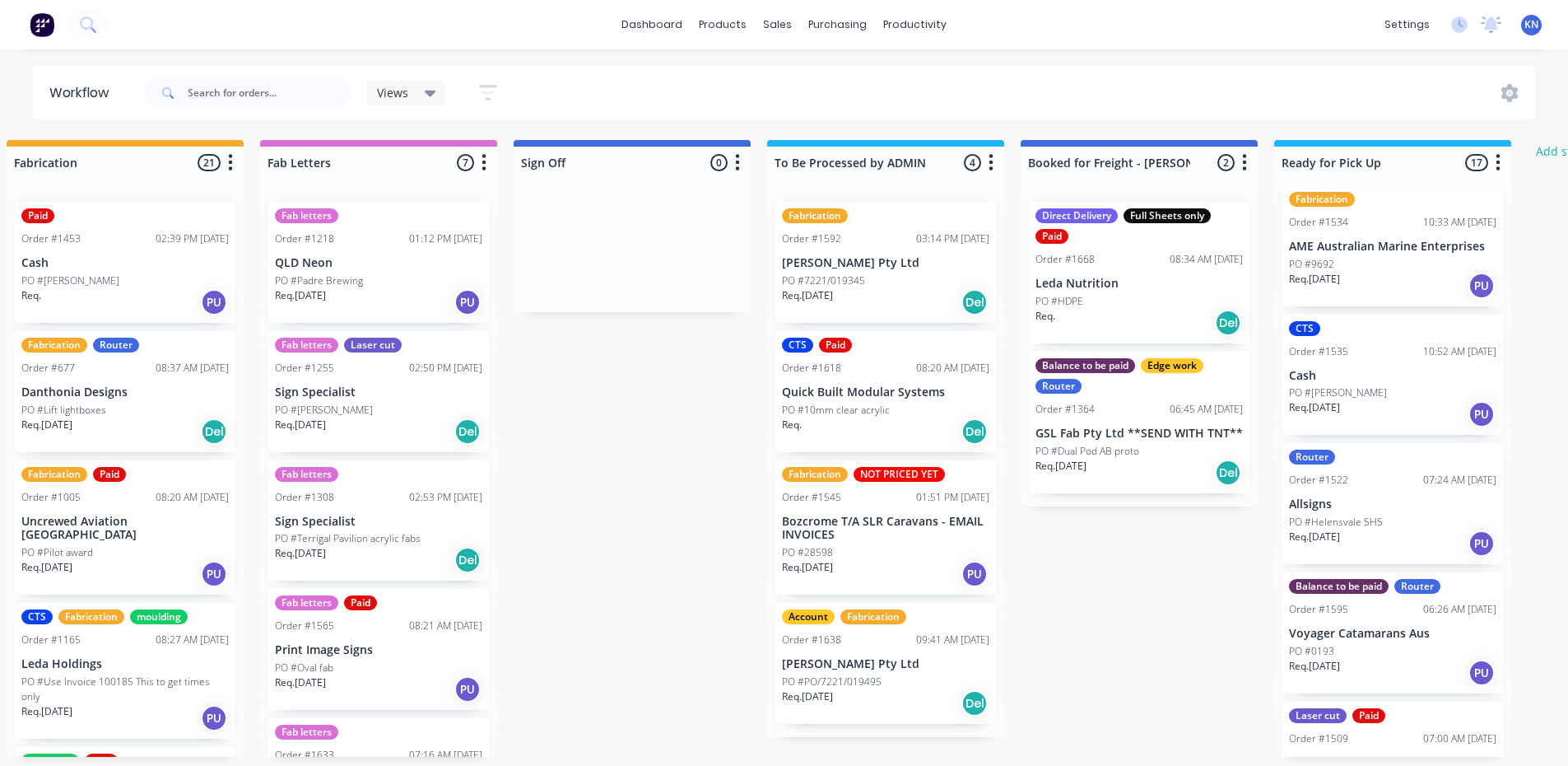
click at [1357, 514] on p "PO #Helensvale SHS" at bounding box center [1336, 522] width 94 height 15
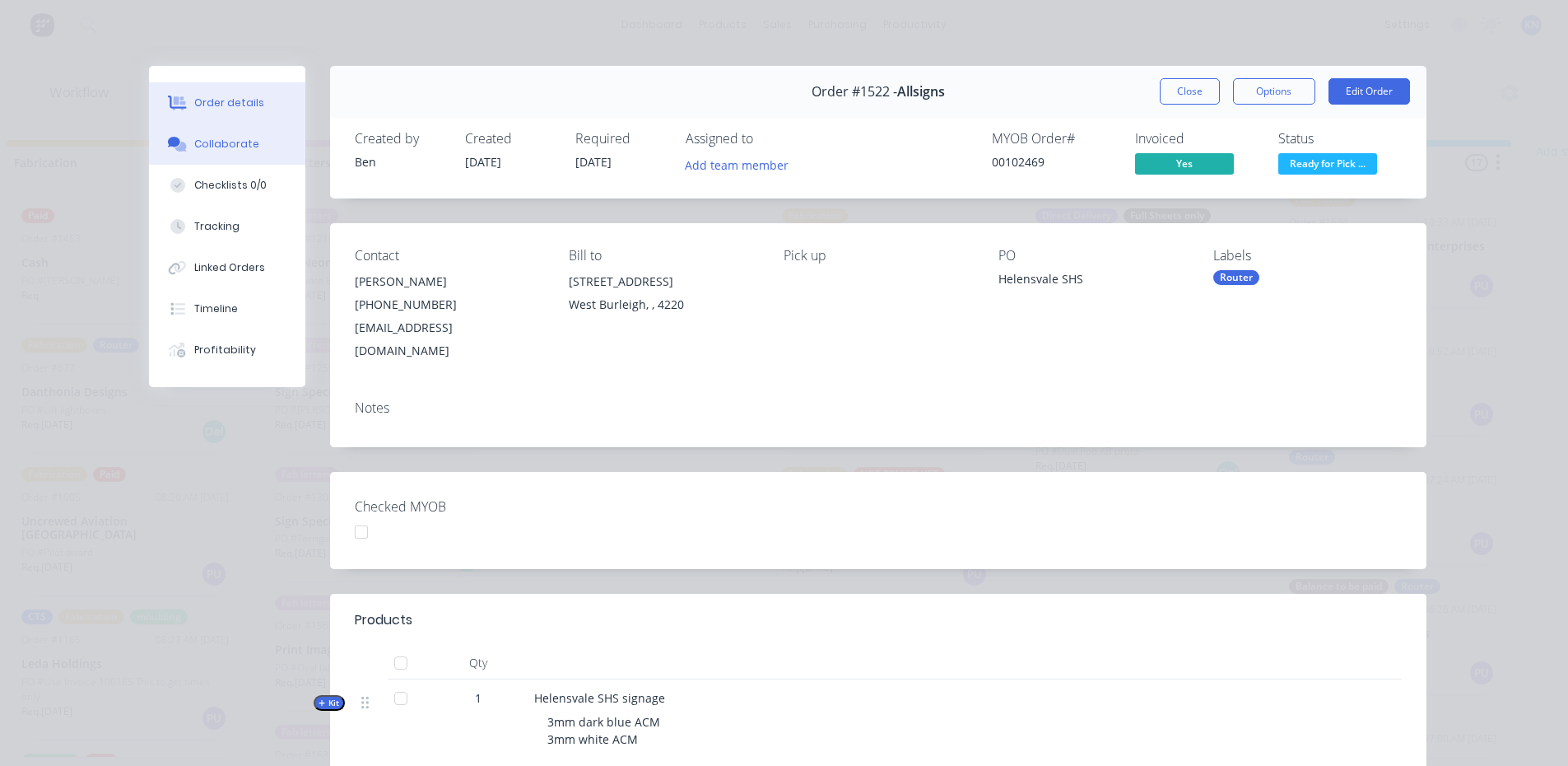
click at [218, 135] on button "Collaborate" at bounding box center [227, 144] width 156 height 41
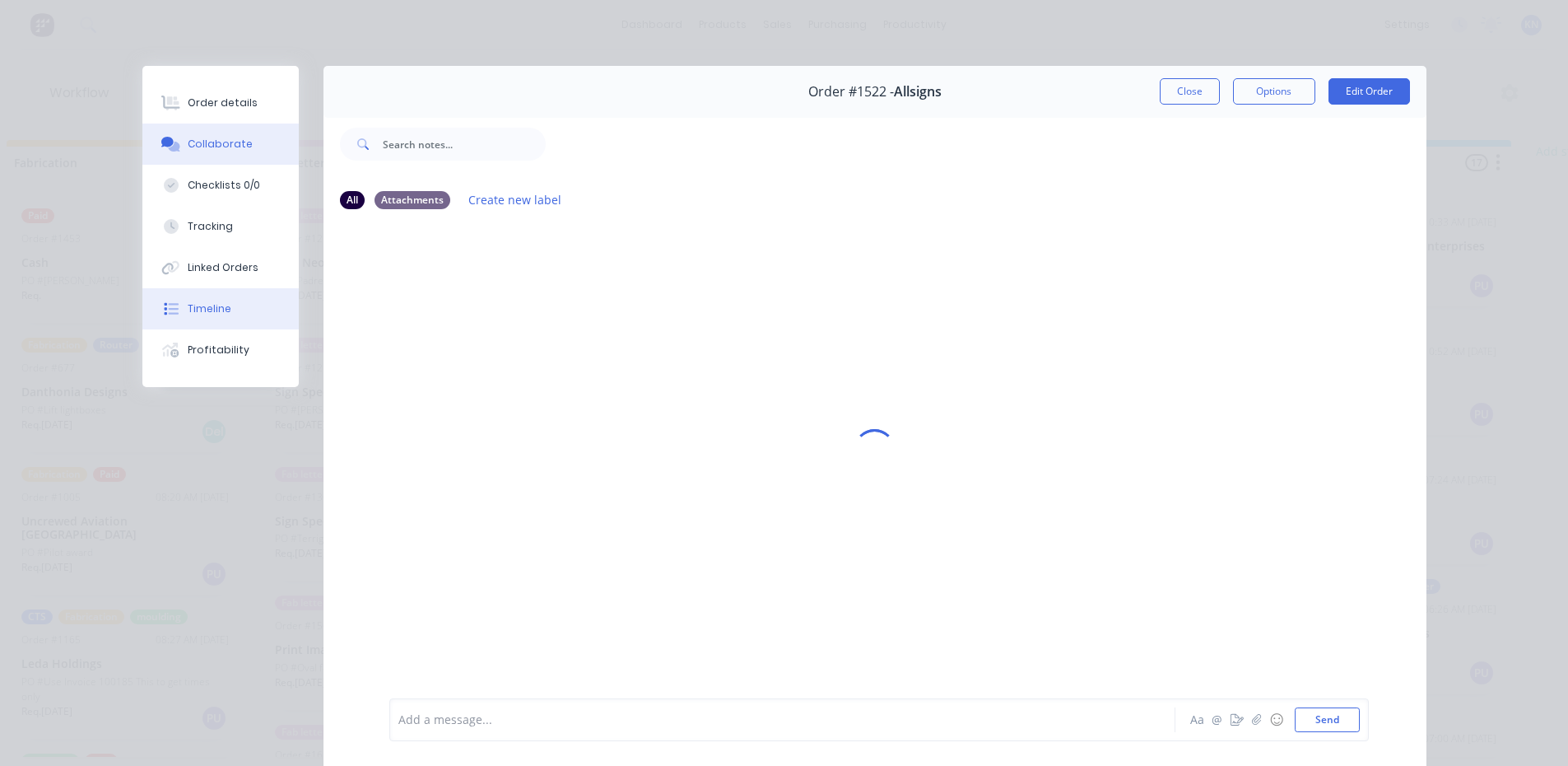
click at [198, 307] on div "Timeline" at bounding box center [209, 308] width 44 height 15
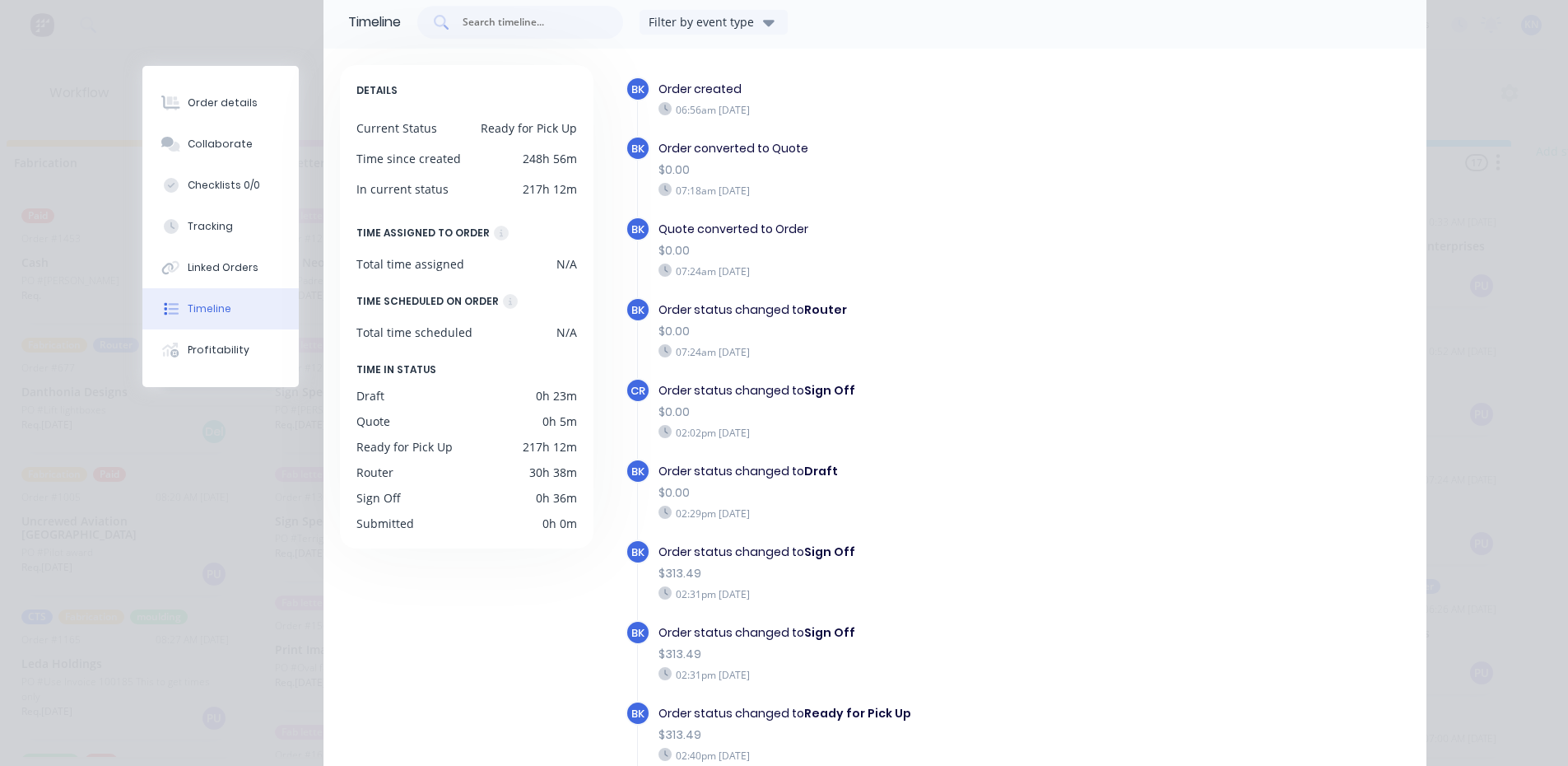
scroll to position [0, 0]
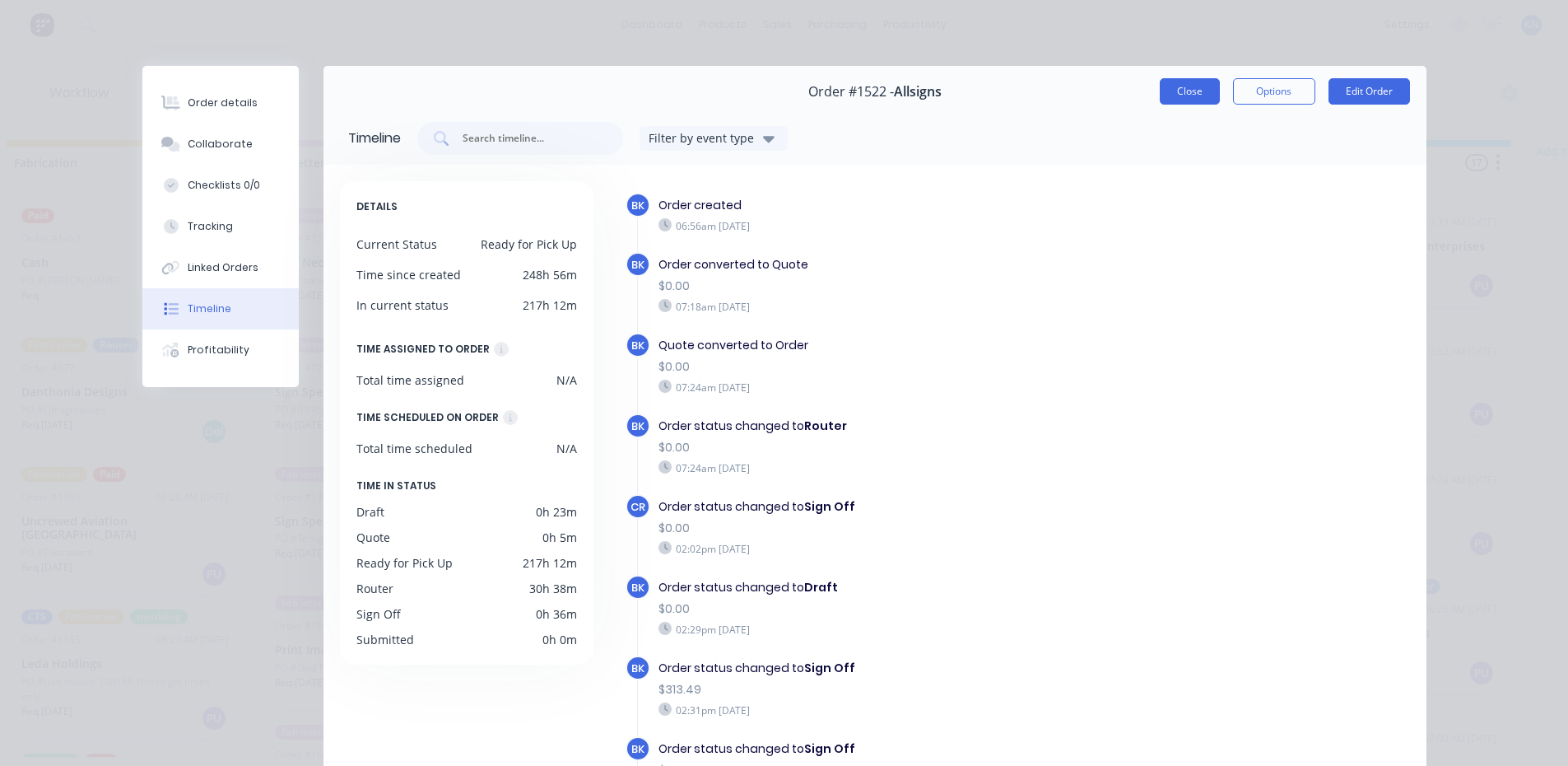
click at [1190, 92] on button "Close" at bounding box center [1190, 91] width 60 height 27
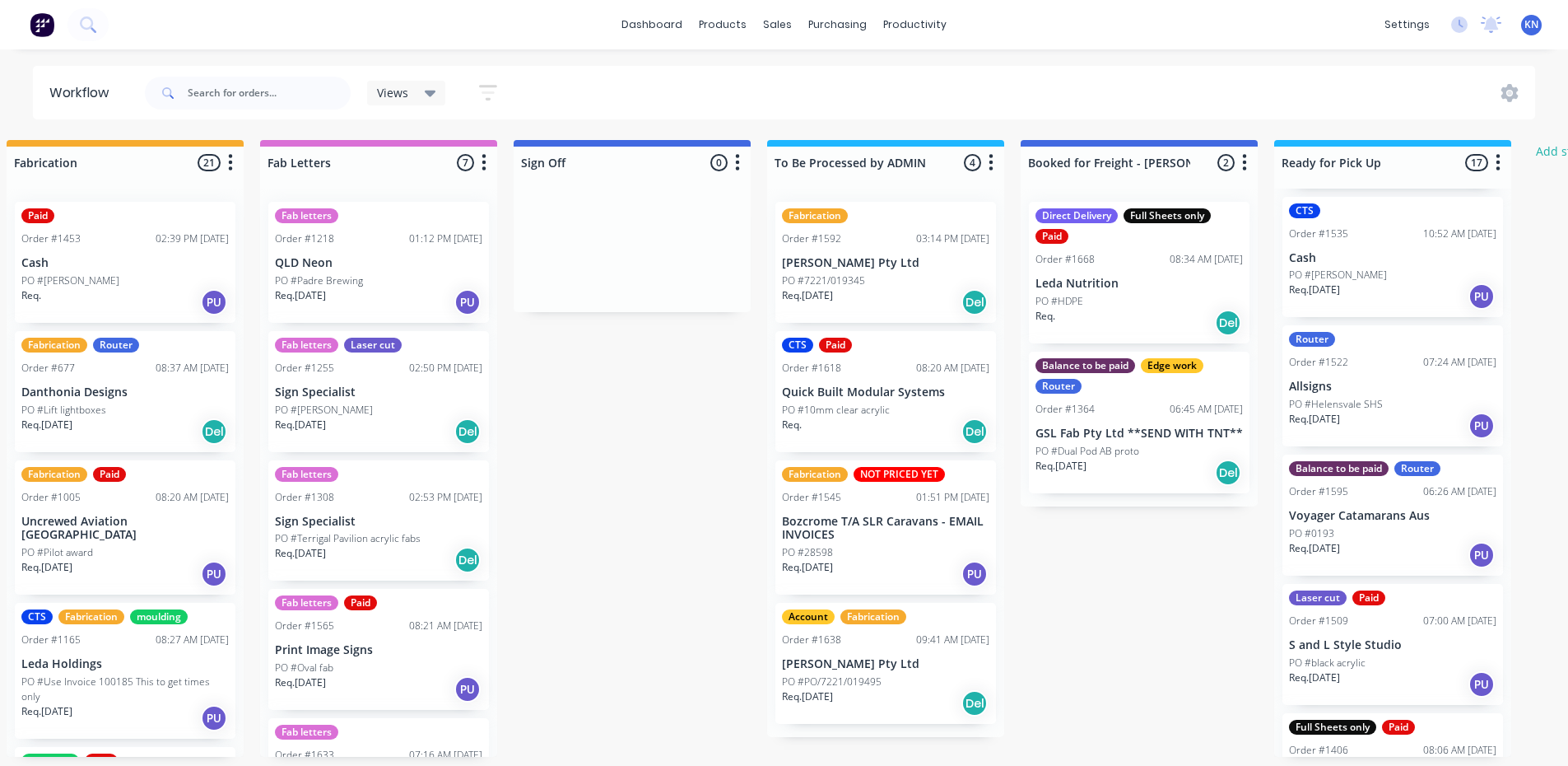
scroll to position [1484, 0]
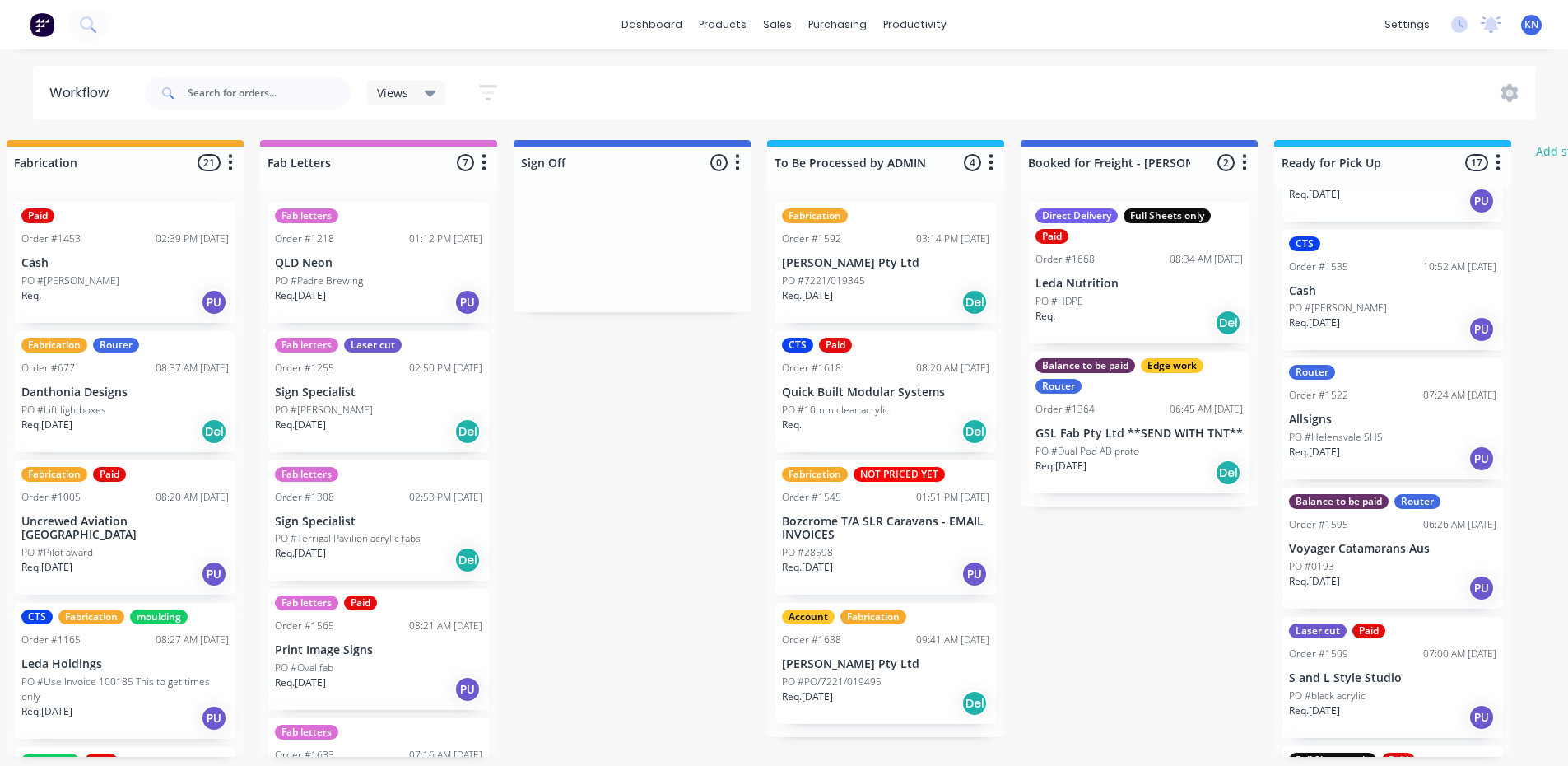
click at [856, 268] on div "Fabrication Order #1592 03:14 PM [DATE] [PERSON_NAME] Pty Ltd PO #7221/019345 R…" at bounding box center [886, 262] width 220 height 121
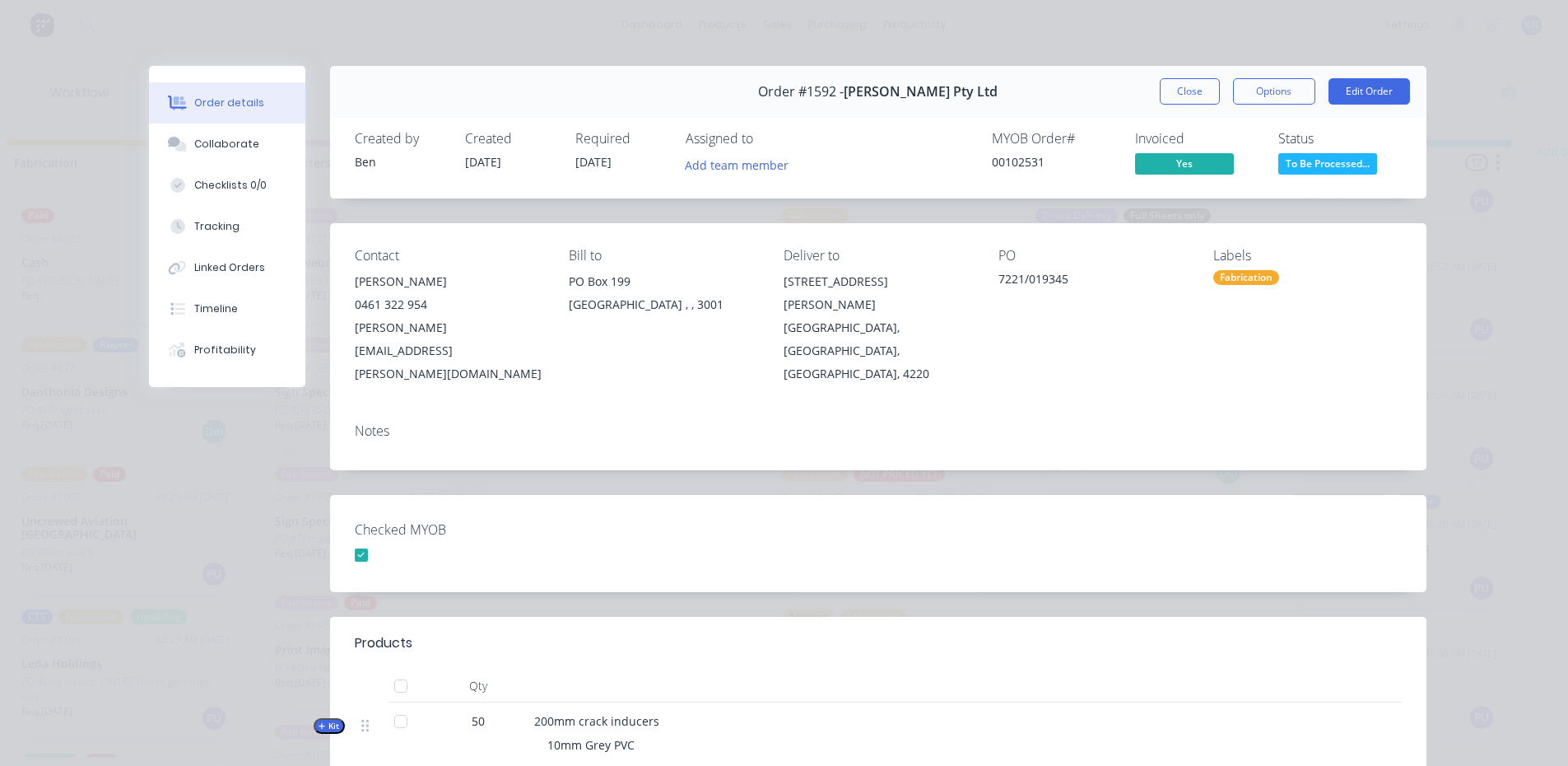
click at [1177, 91] on button "Close" at bounding box center [1190, 91] width 60 height 27
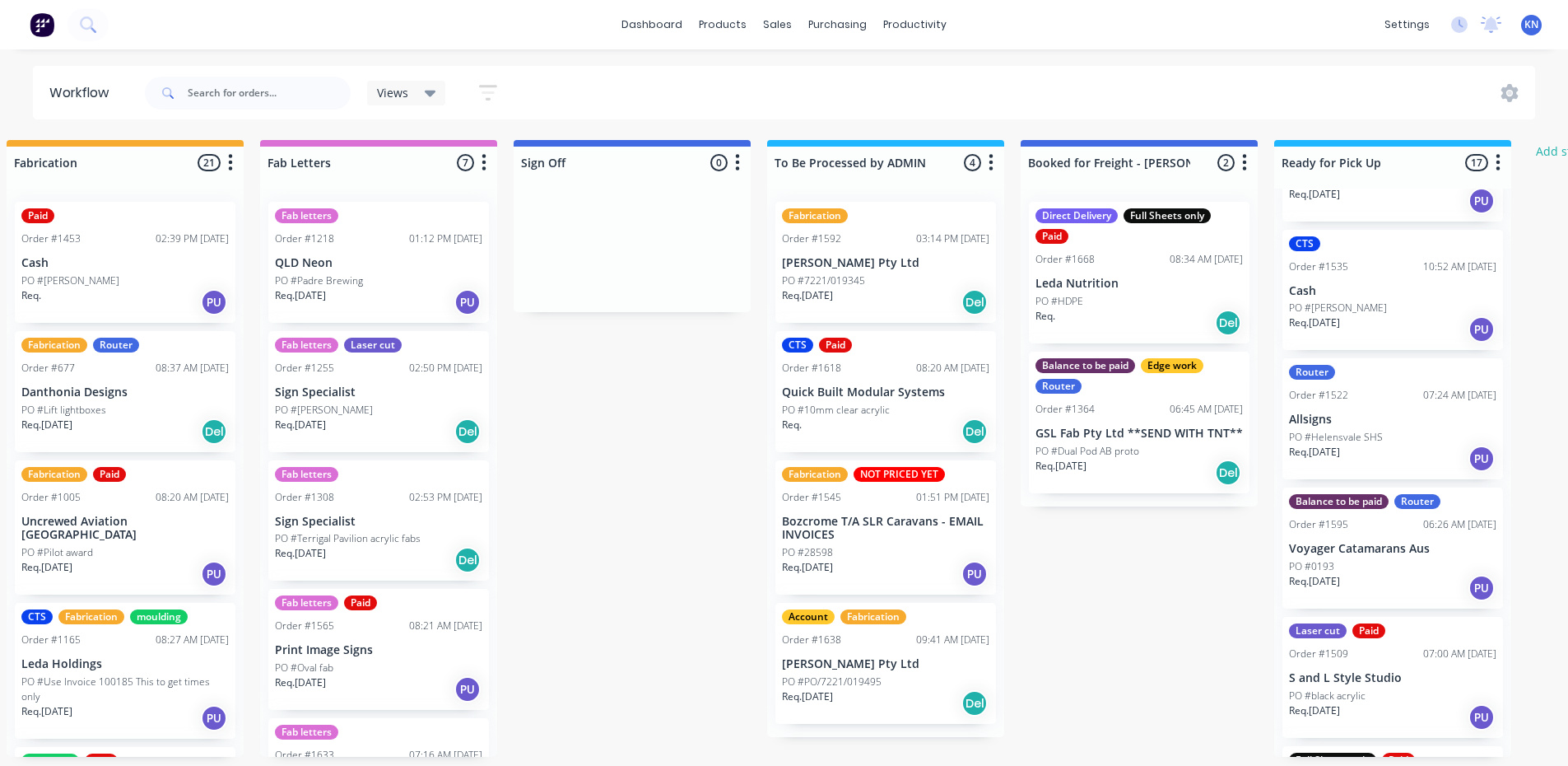
click at [869, 682] on p "PO #PO/7221/019495" at bounding box center [832, 682] width 100 height 15
